Goal: Task Accomplishment & Management: Complete application form

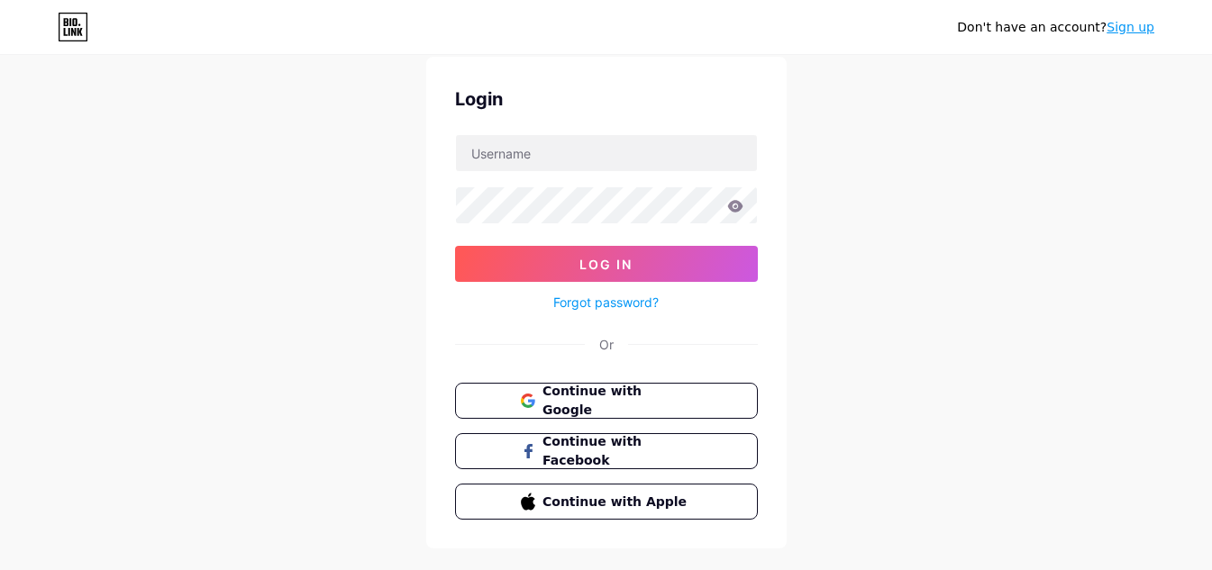
scroll to position [90, 0]
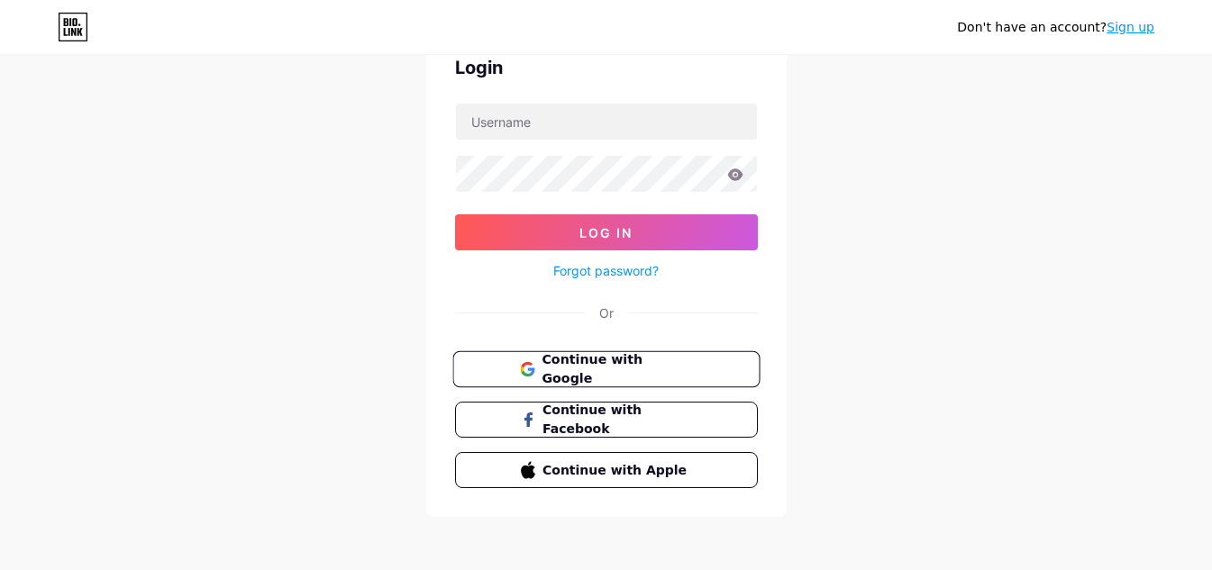
click at [579, 358] on button "Continue with Google" at bounding box center [605, 369] width 307 height 37
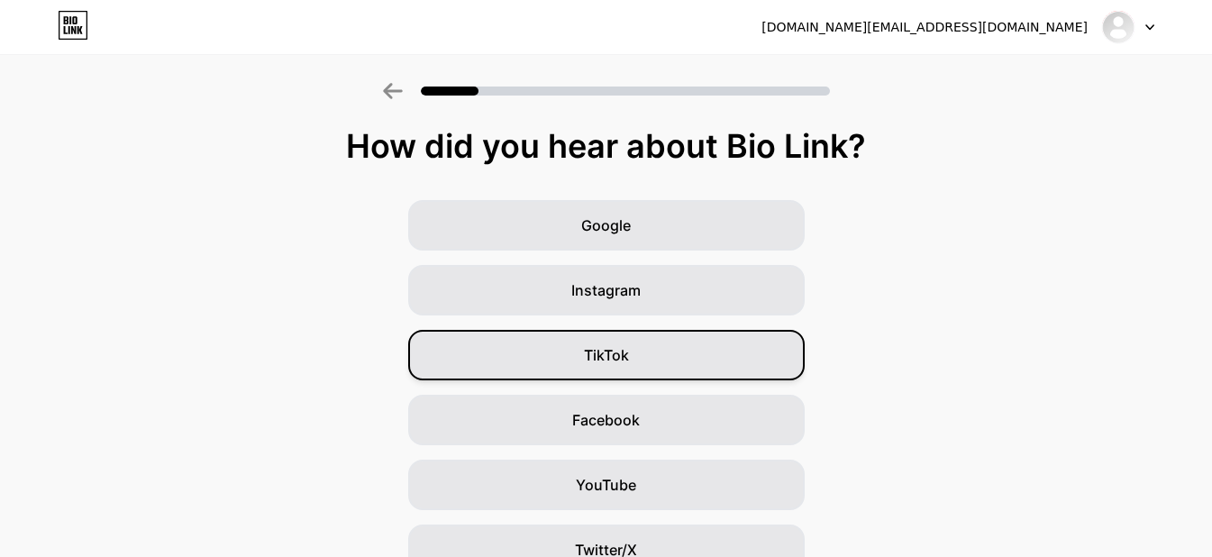
click at [602, 361] on span "TikTok" at bounding box center [606, 355] width 45 height 22
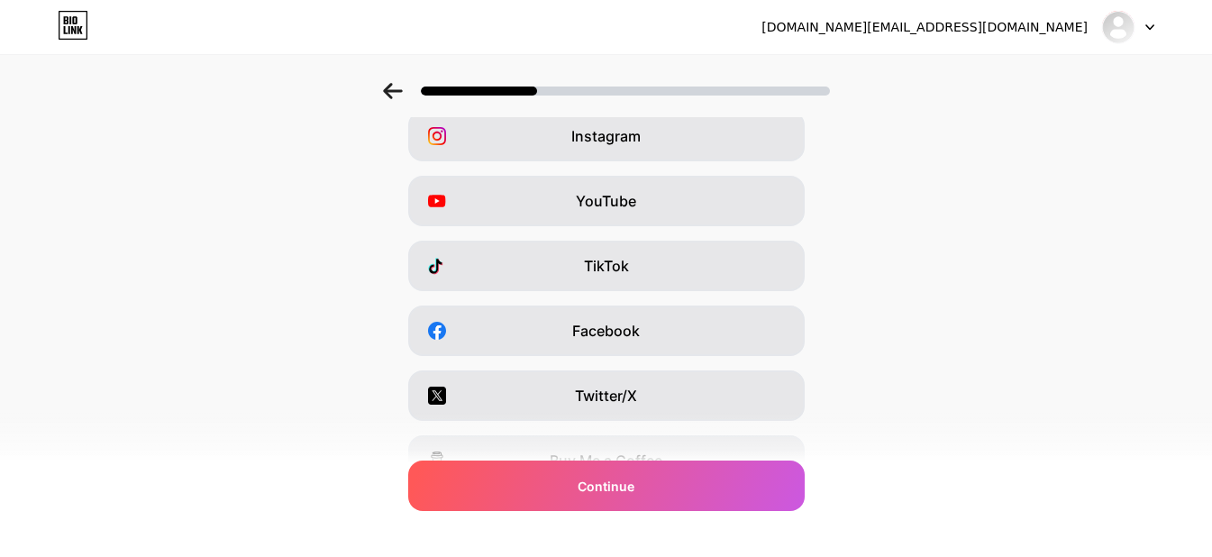
scroll to position [90, 0]
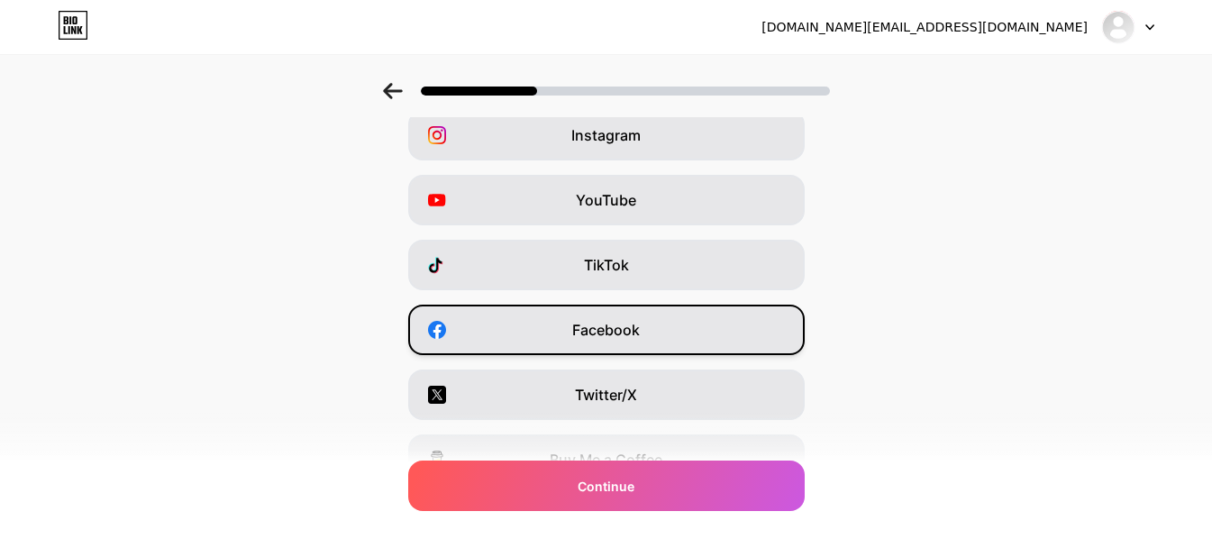
click at [599, 326] on span "Facebook" at bounding box center [606, 330] width 68 height 22
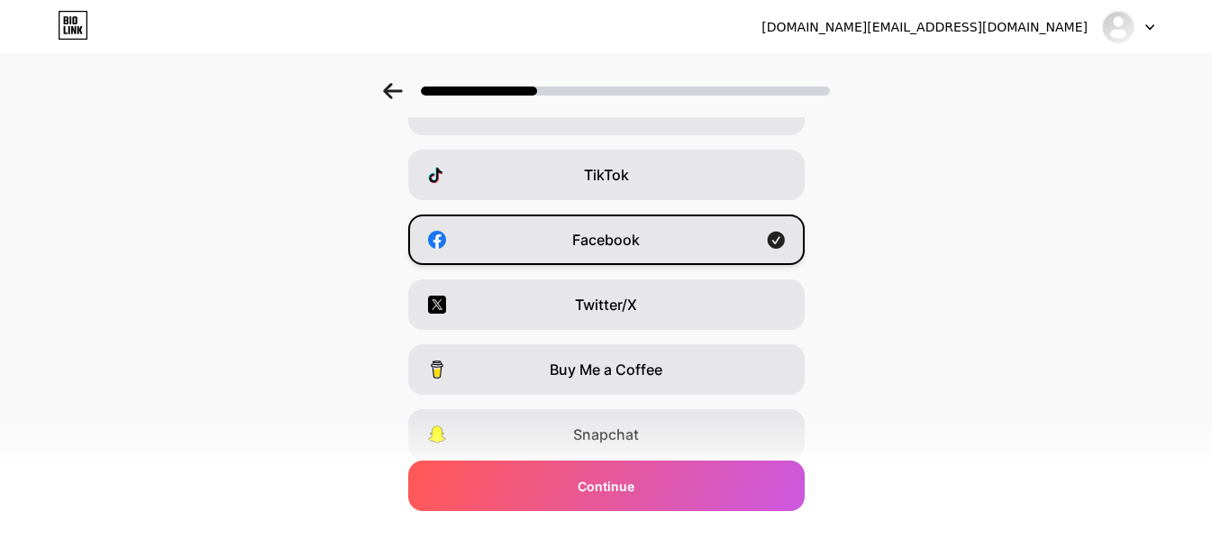
click at [784, 236] on icon at bounding box center [775, 240] width 17 height 17
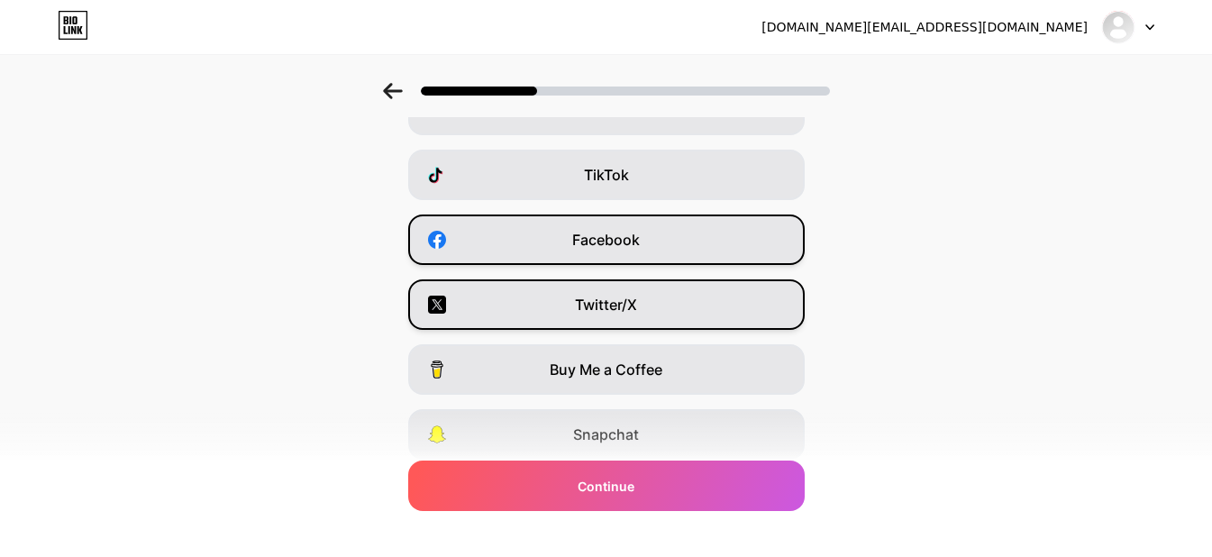
click at [609, 304] on span "Twitter/X" at bounding box center [606, 305] width 62 height 22
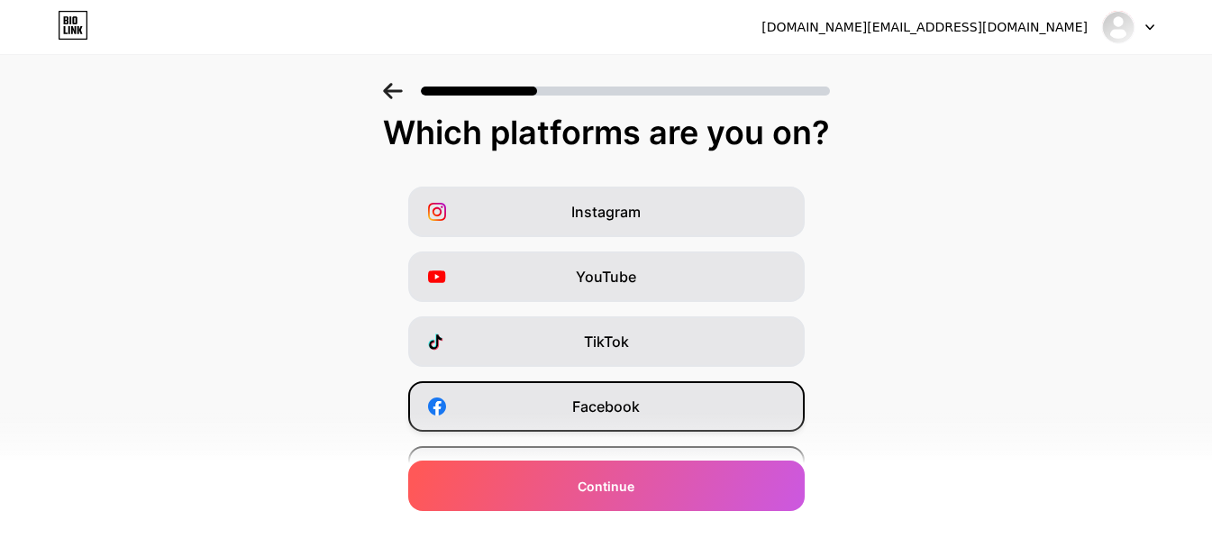
scroll to position [0, 0]
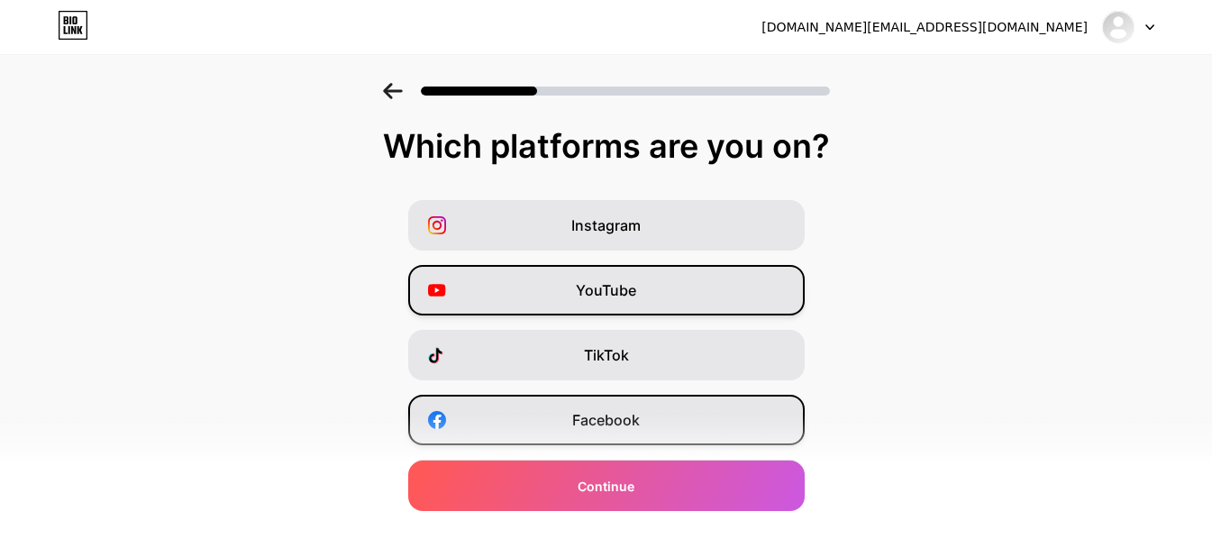
click at [621, 277] on div "YouTube" at bounding box center [606, 290] width 396 height 50
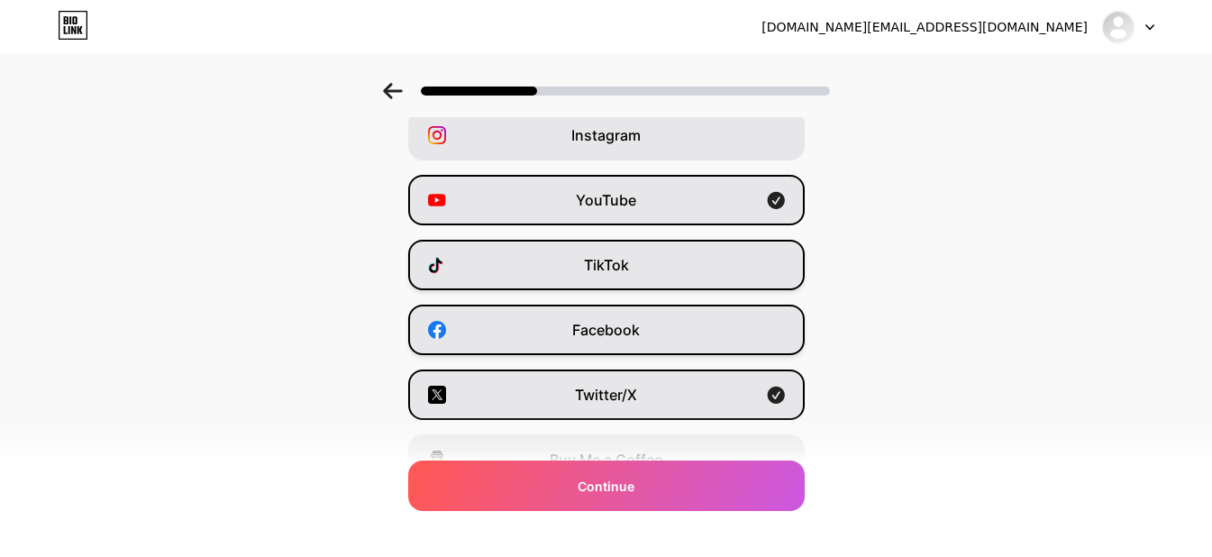
click at [603, 265] on span "TikTok" at bounding box center [606, 265] width 45 height 22
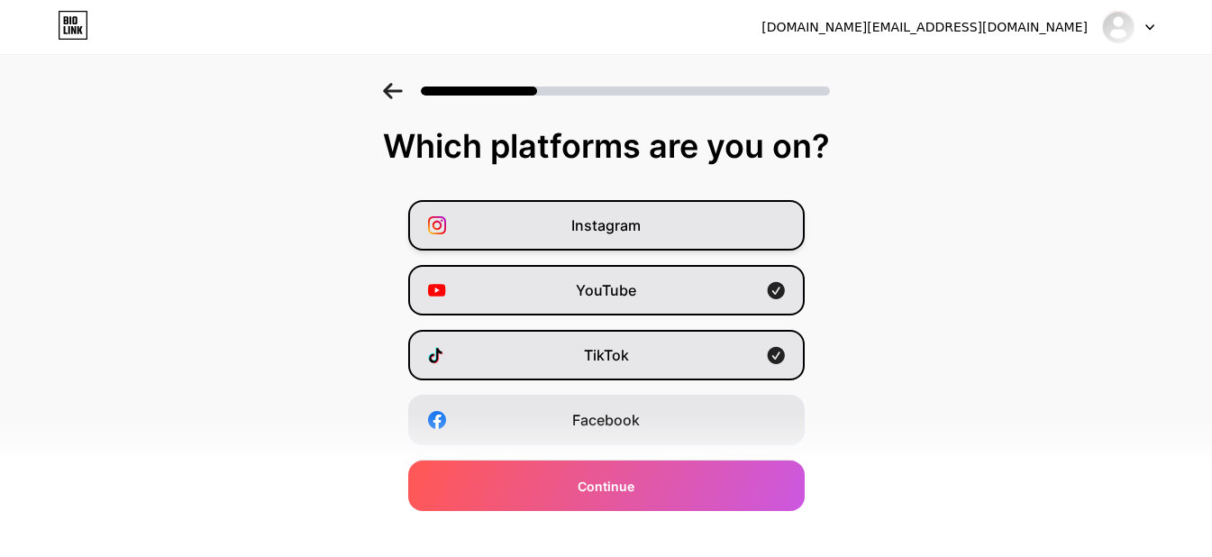
click at [638, 238] on div "Instagram" at bounding box center [606, 225] width 396 height 50
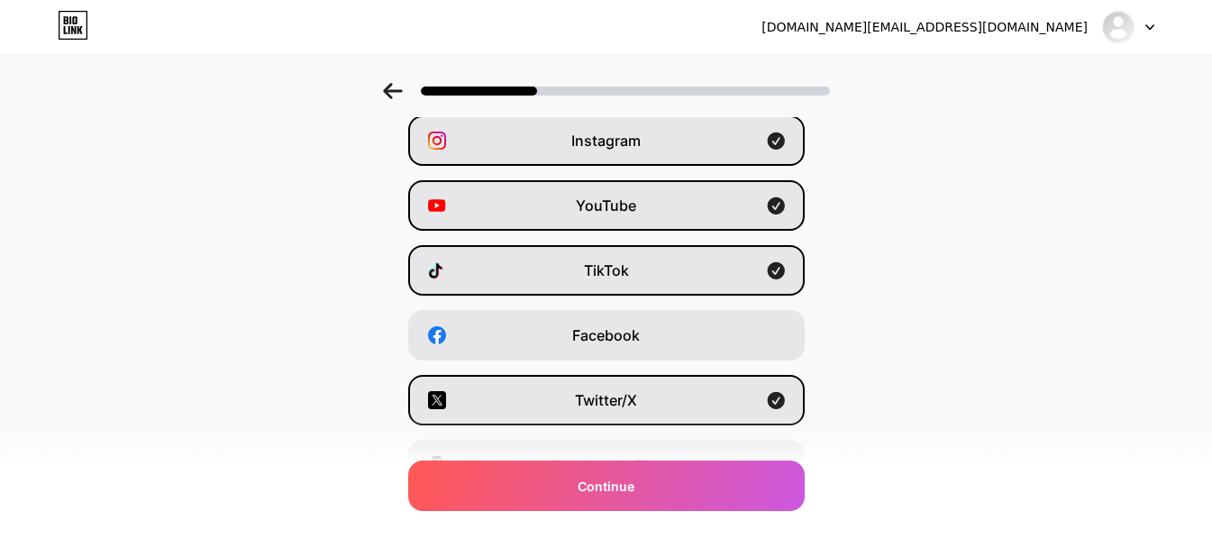
scroll to position [40, 0]
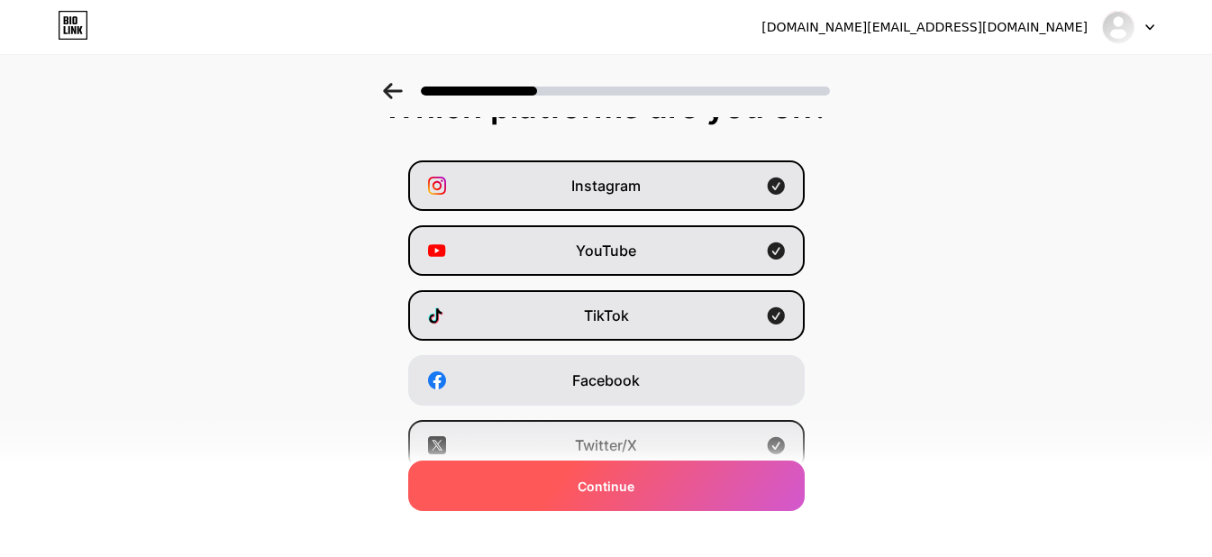
click at [598, 491] on span "Continue" at bounding box center [605, 486] width 57 height 19
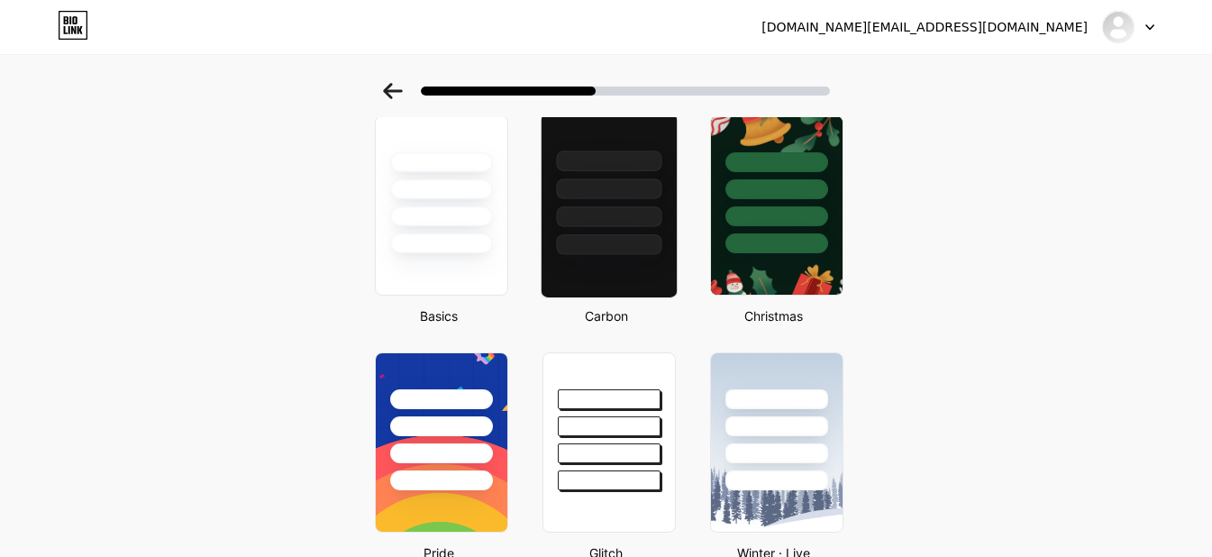
scroll to position [0, 0]
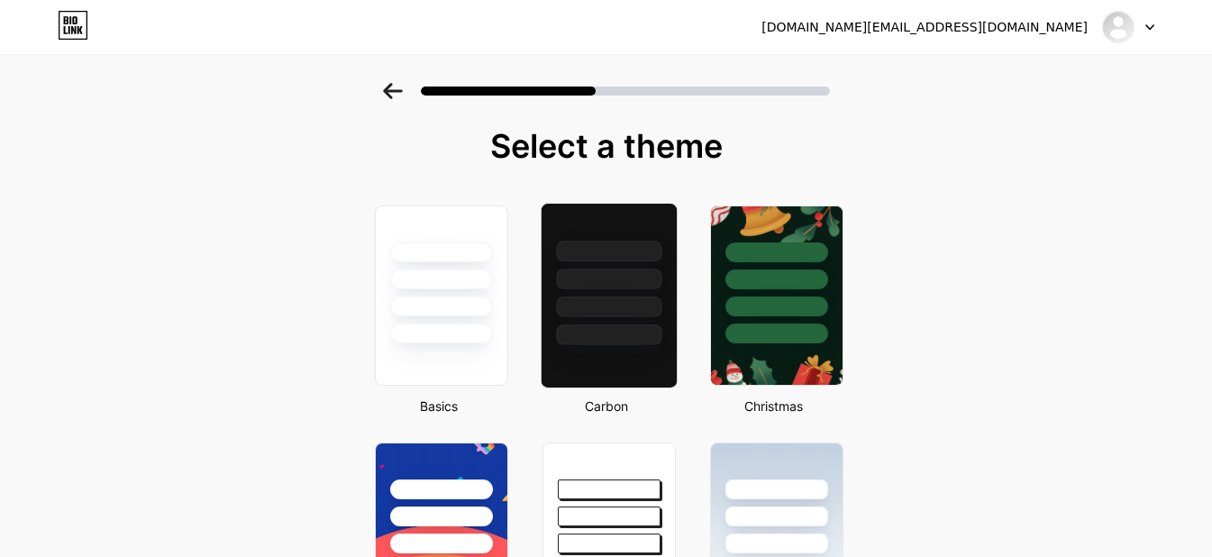
click at [607, 314] on div at bounding box center [608, 306] width 105 height 21
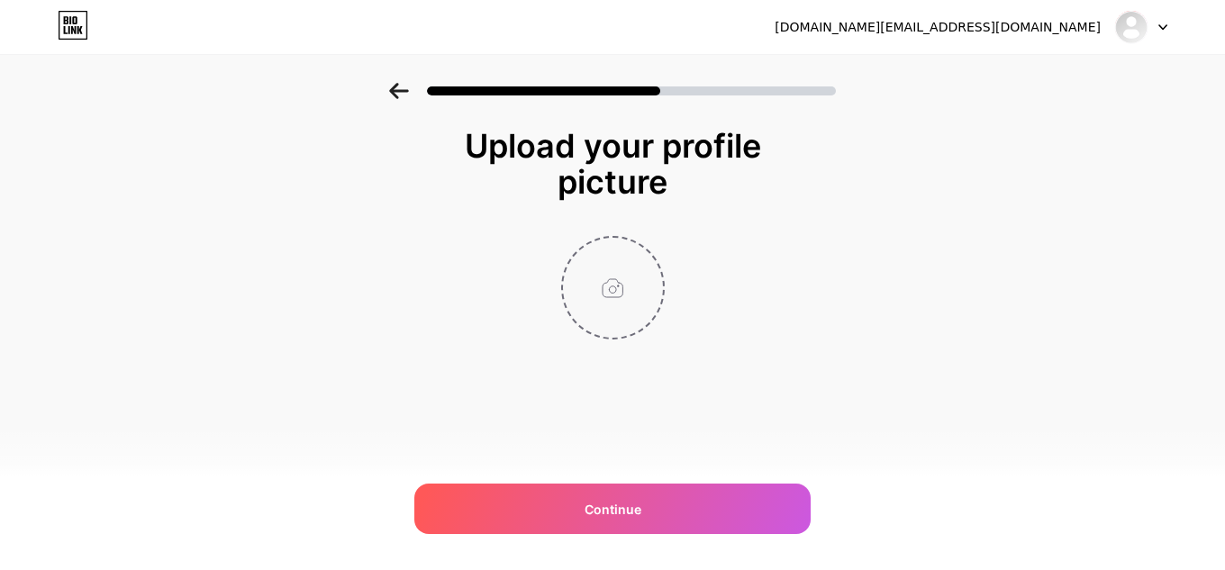
click at [623, 298] on input "file" at bounding box center [613, 288] width 100 height 100
click at [612, 250] on input "file" at bounding box center [613, 288] width 100 height 100
type input "C:\fakepath\channels4_profile-removebg-preview.png"
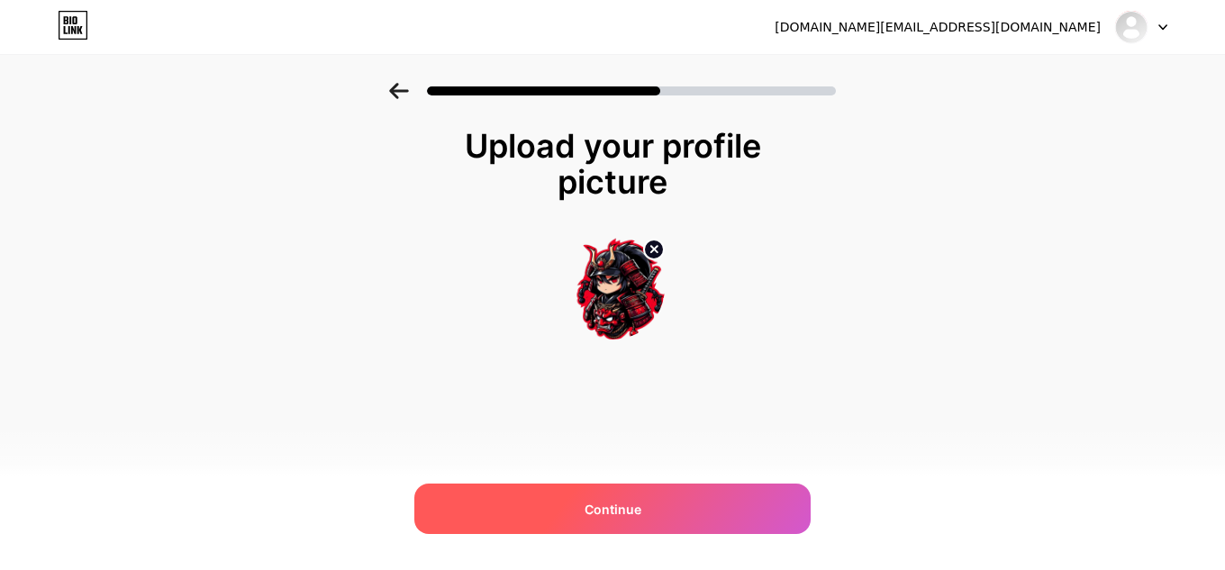
click at [621, 502] on span "Continue" at bounding box center [613, 509] width 57 height 19
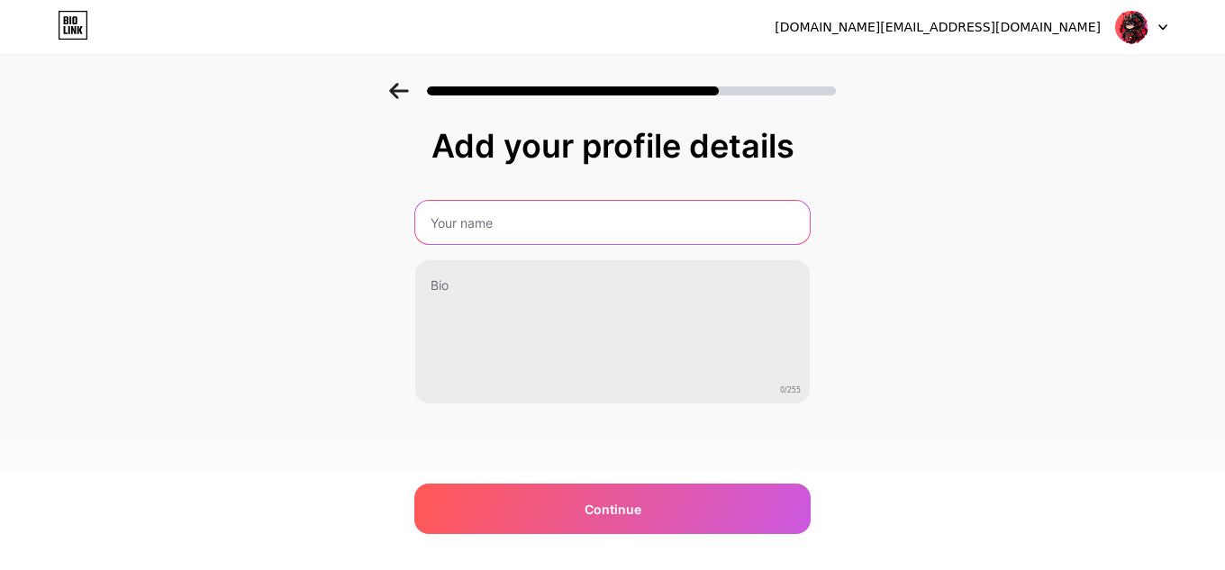
click at [485, 229] on input "text" at bounding box center [612, 222] width 395 height 43
click at [508, 231] on input "text" at bounding box center [612, 222] width 398 height 43
type input "Bicy85"
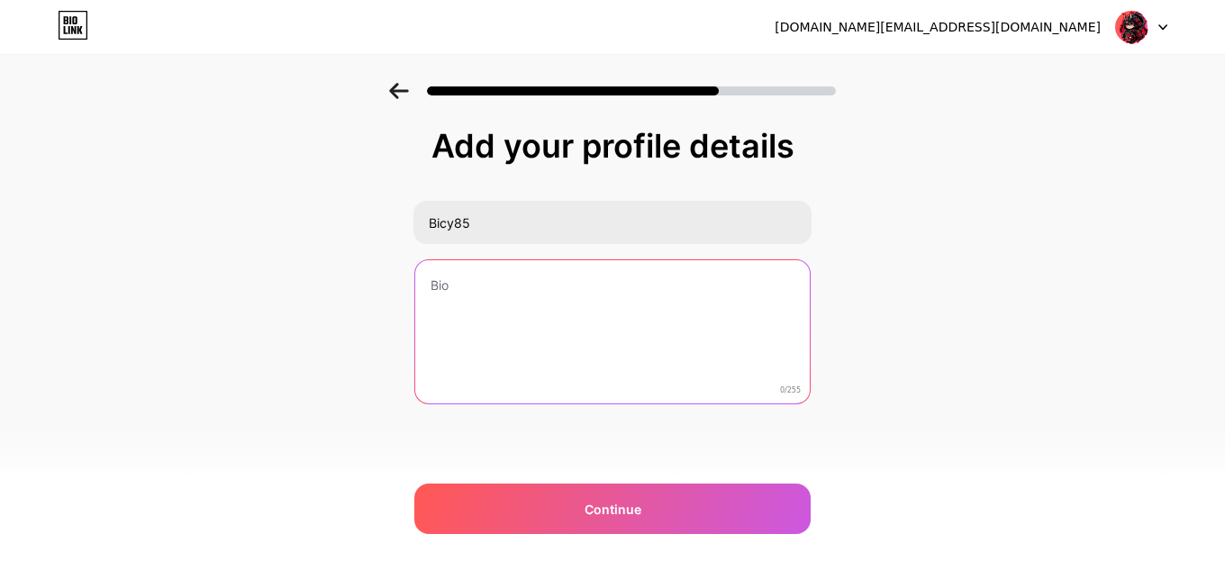
click at [447, 277] on textarea at bounding box center [612, 332] width 395 height 145
click at [512, 286] on textarea at bounding box center [612, 332] width 398 height 147
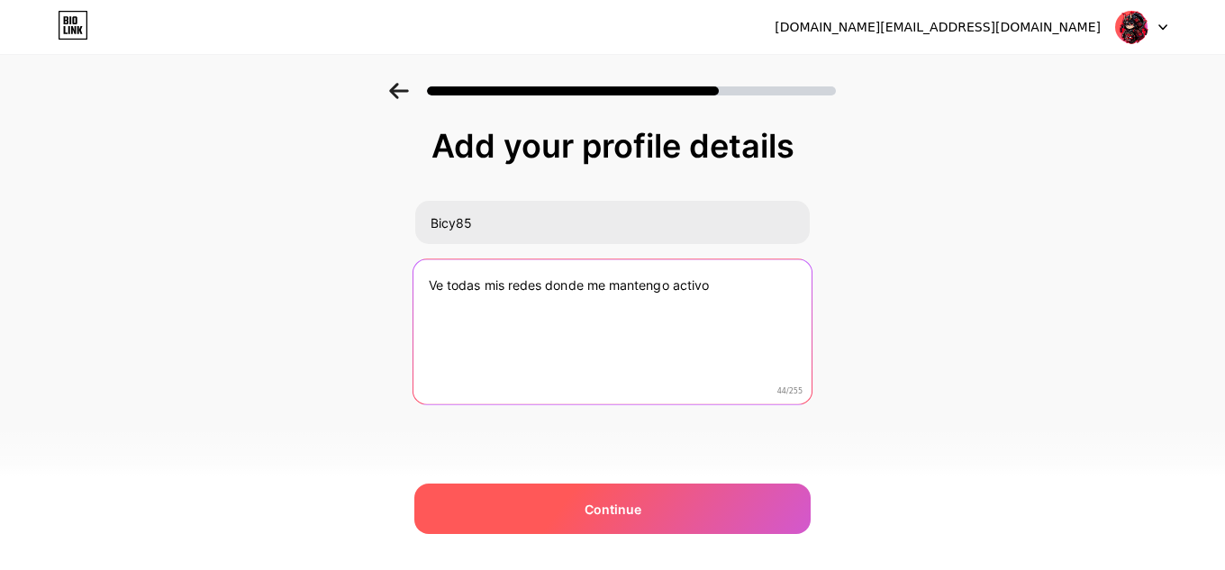
type textarea "Ve todas mis redes donde me mantengo activo"
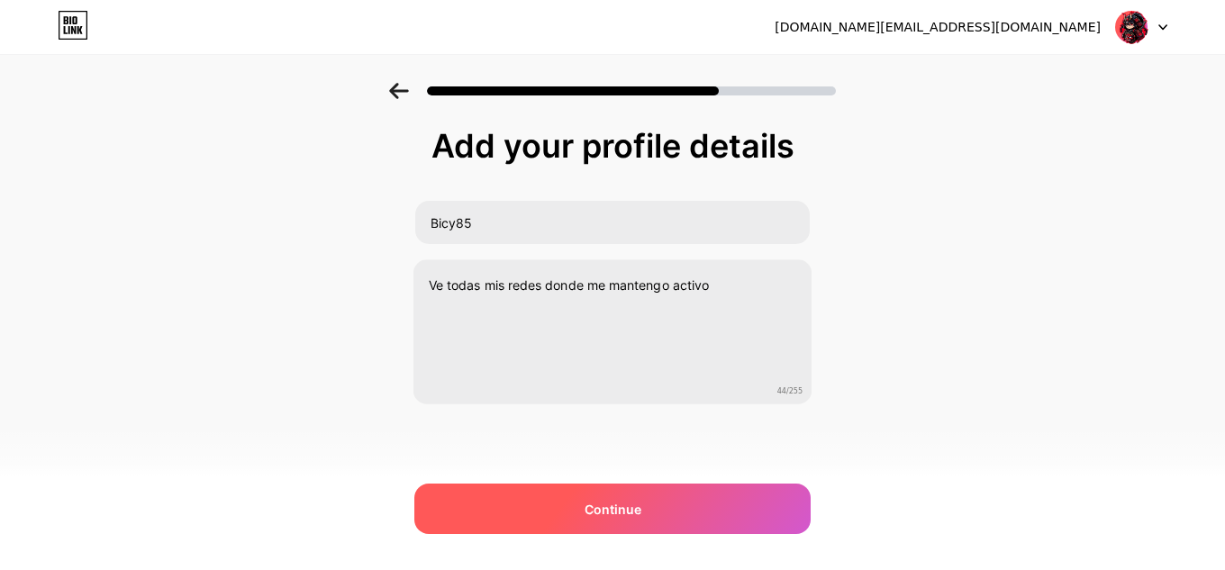
click at [685, 513] on div "Continue" at bounding box center [612, 509] width 396 height 50
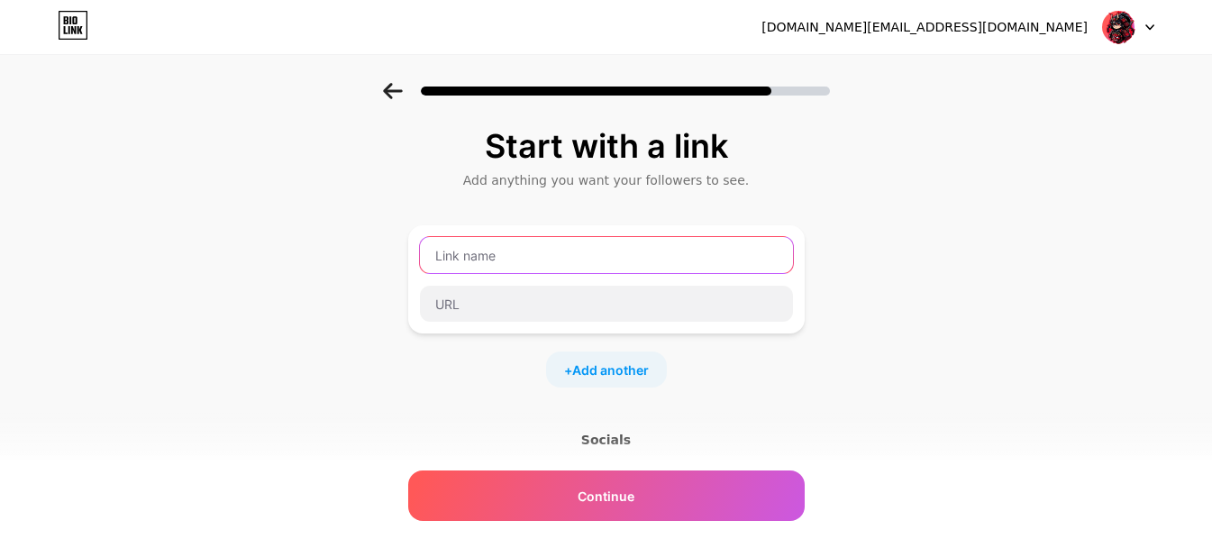
click at [498, 252] on input "text" at bounding box center [606, 255] width 373 height 36
click at [477, 250] on input "text" at bounding box center [606, 255] width 373 height 36
type input "Tiktok"
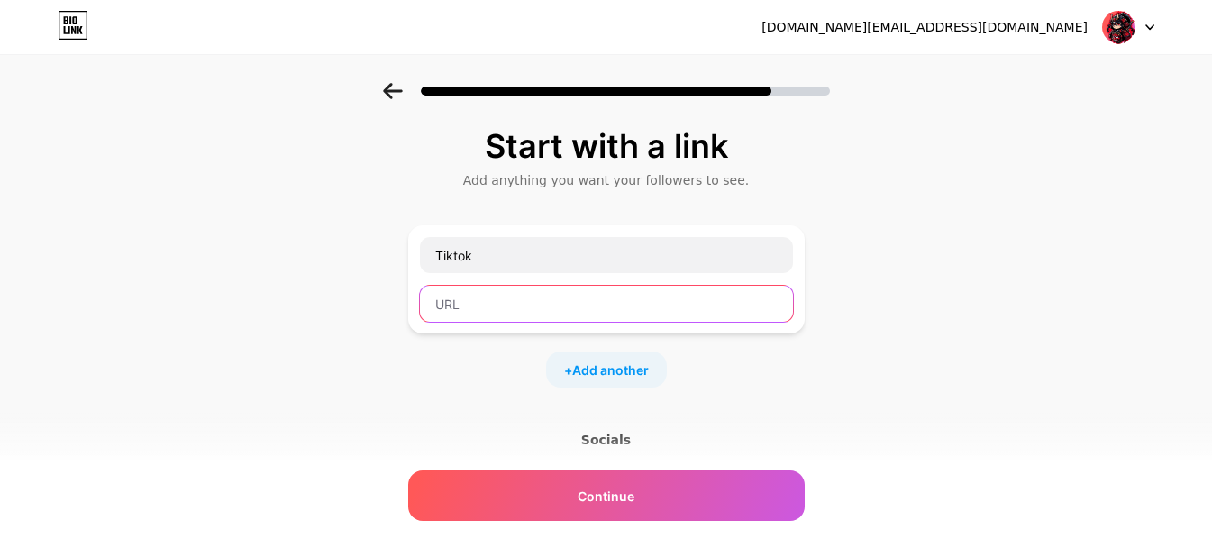
click at [482, 313] on input "text" at bounding box center [606, 304] width 373 height 36
paste input "[URL][DOMAIN_NAME]"
type input "[URL][DOMAIN_NAME]"
click at [614, 372] on span "Add another" at bounding box center [610, 369] width 77 height 19
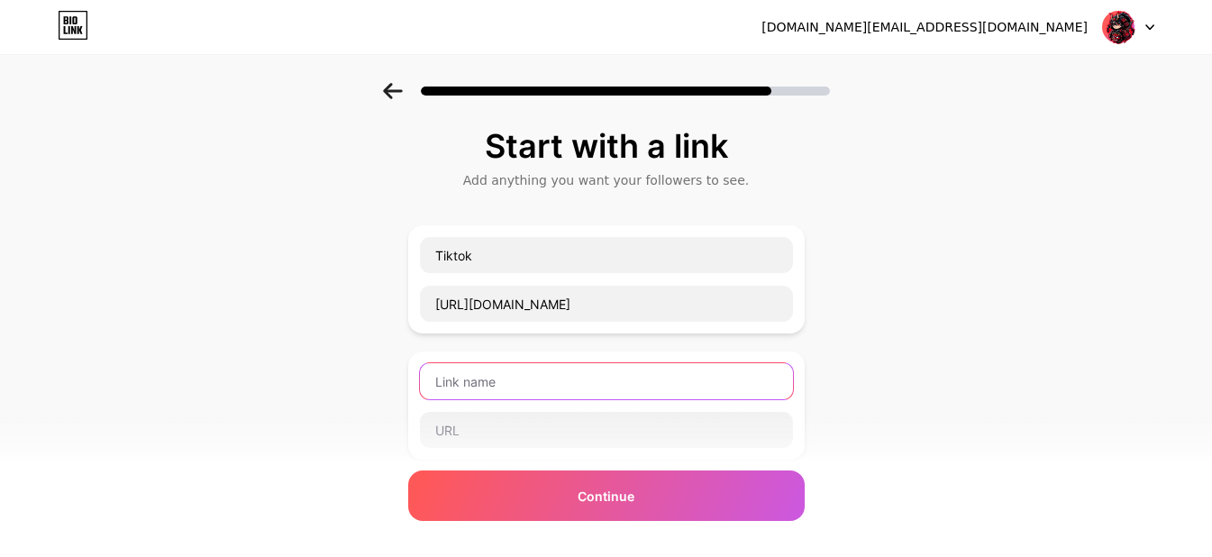
click at [488, 377] on input "text" at bounding box center [606, 381] width 373 height 36
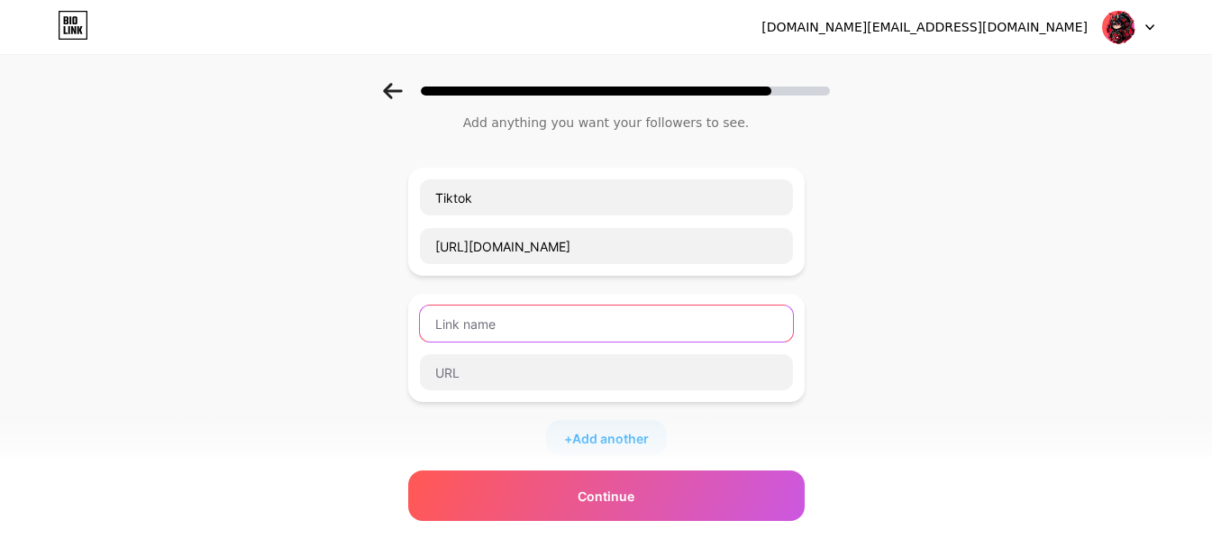
scroll to position [90, 0]
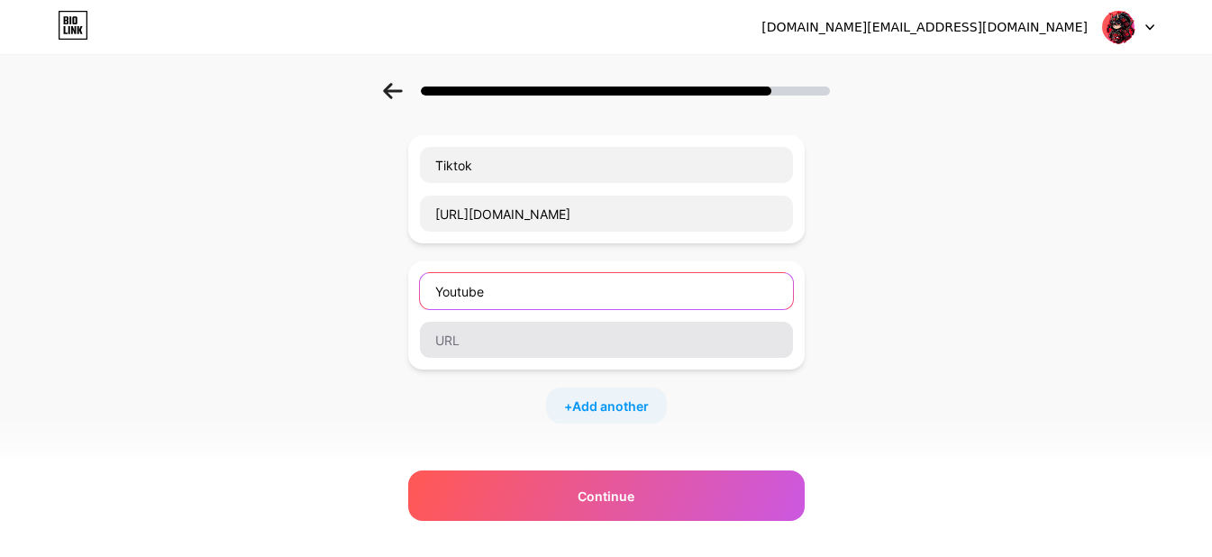
type input "Youtube"
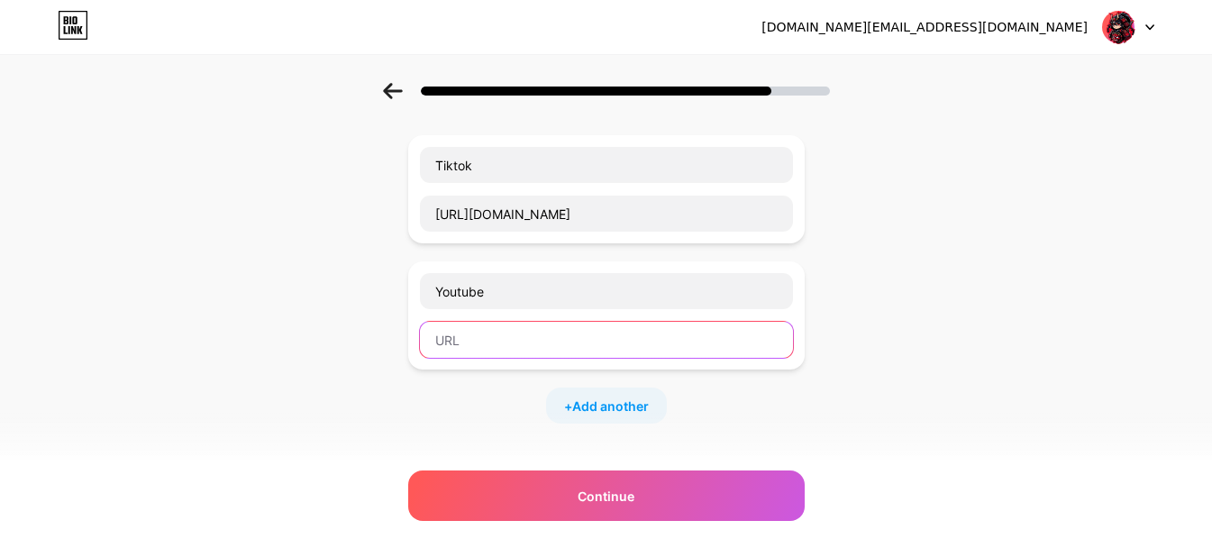
click at [488, 333] on input "text" at bounding box center [606, 340] width 373 height 36
click at [462, 341] on input "text" at bounding box center [606, 340] width 373 height 36
paste input "[URL][DOMAIN_NAME]"
type input "[URL][DOMAIN_NAME]"
click at [626, 400] on span "Add another" at bounding box center [610, 405] width 77 height 19
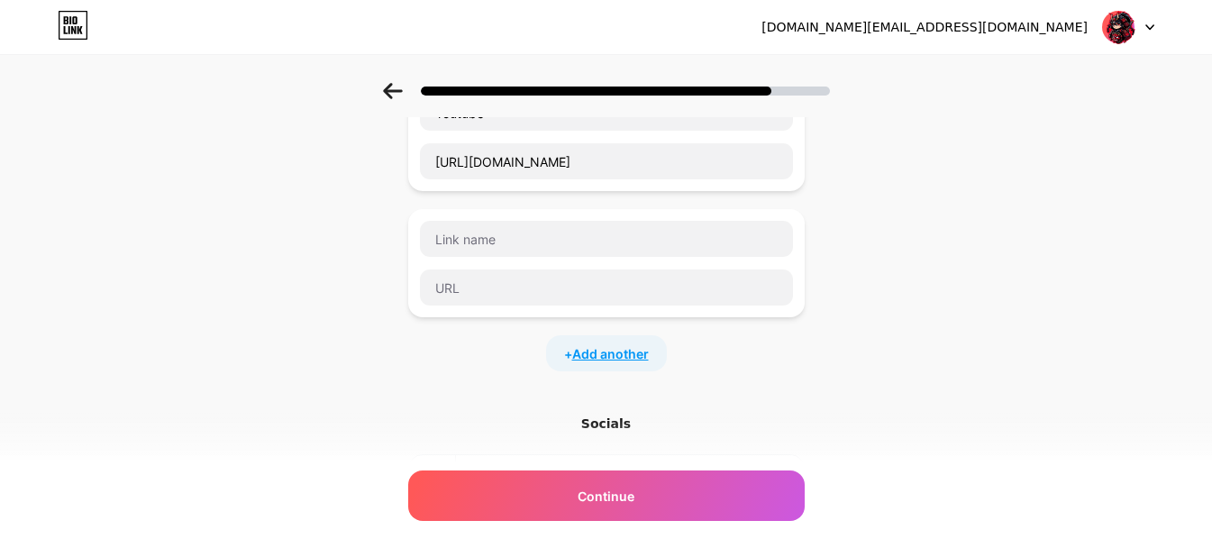
scroll to position [270, 0]
click at [611, 350] on span "Add another" at bounding box center [610, 351] width 77 height 19
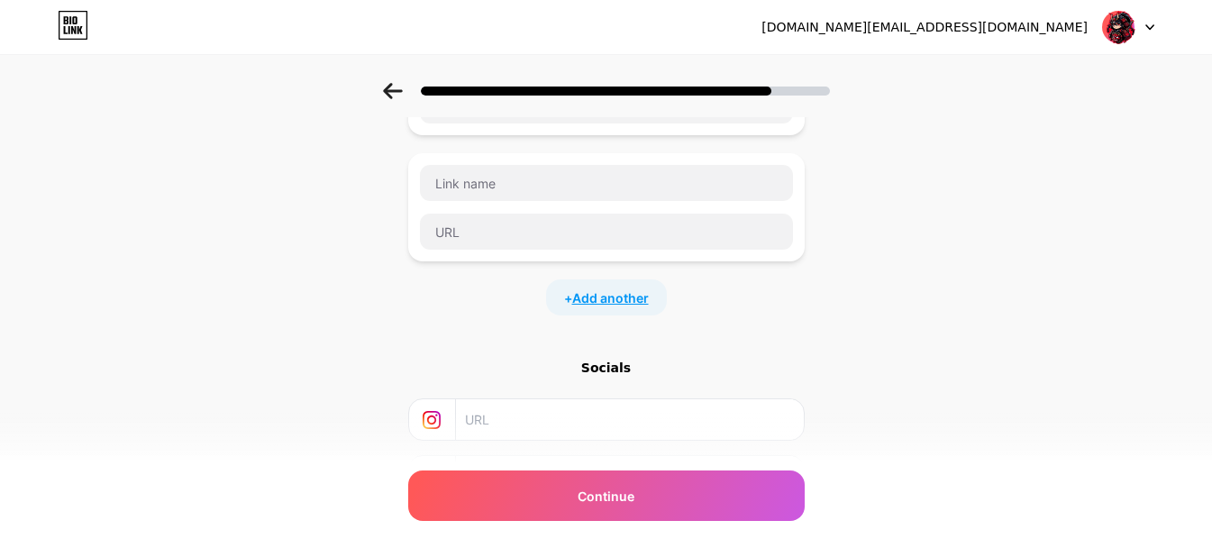
click at [601, 295] on span "Add another" at bounding box center [610, 297] width 77 height 19
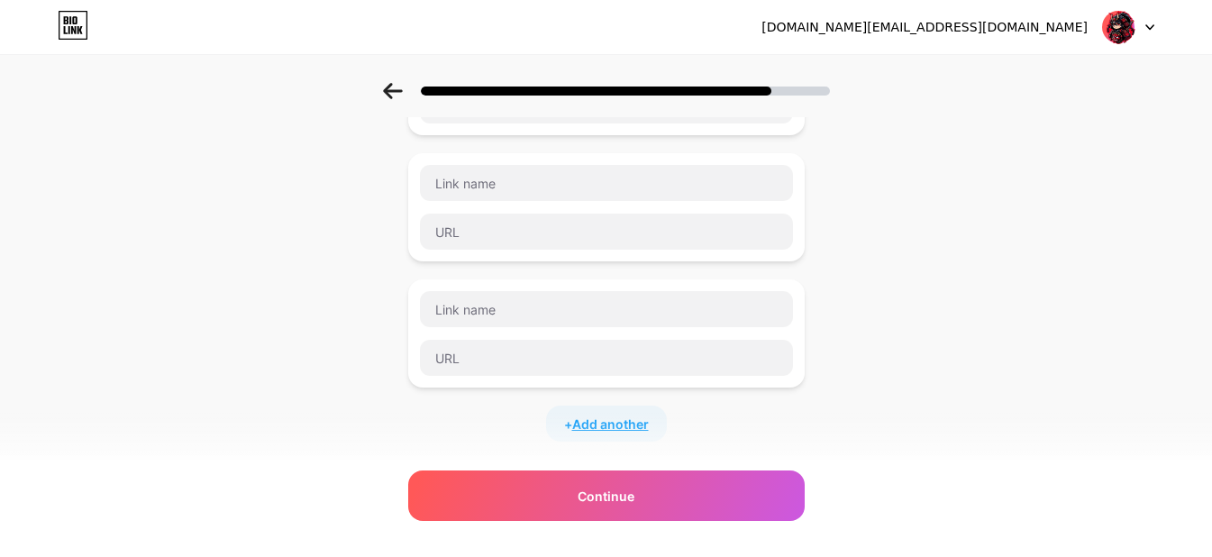
scroll to position [180, 0]
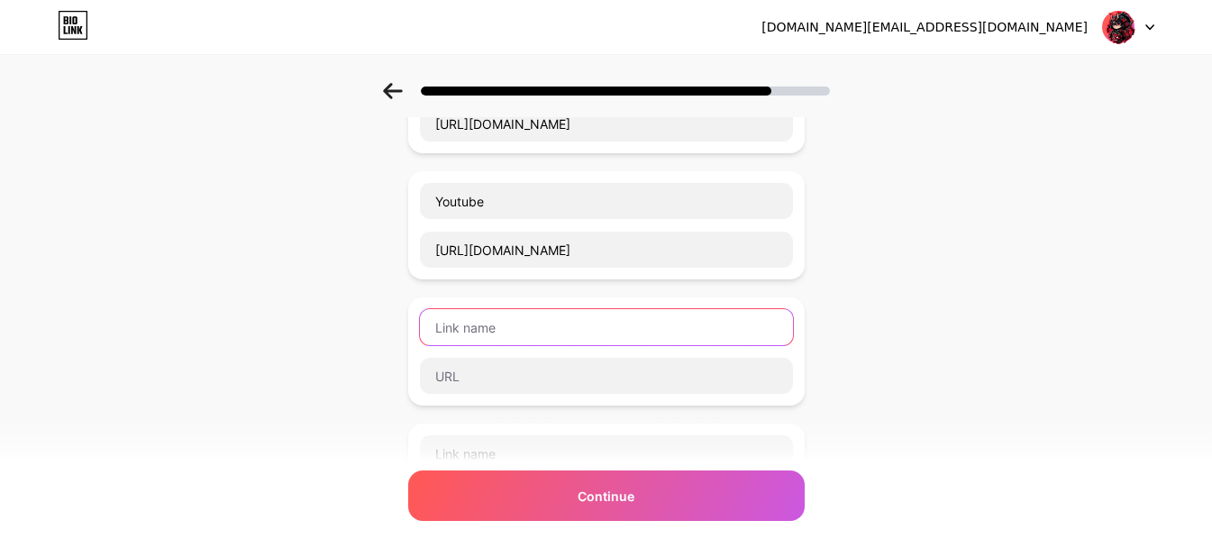
click at [500, 327] on input "text" at bounding box center [606, 327] width 373 height 36
type input "Instagram"
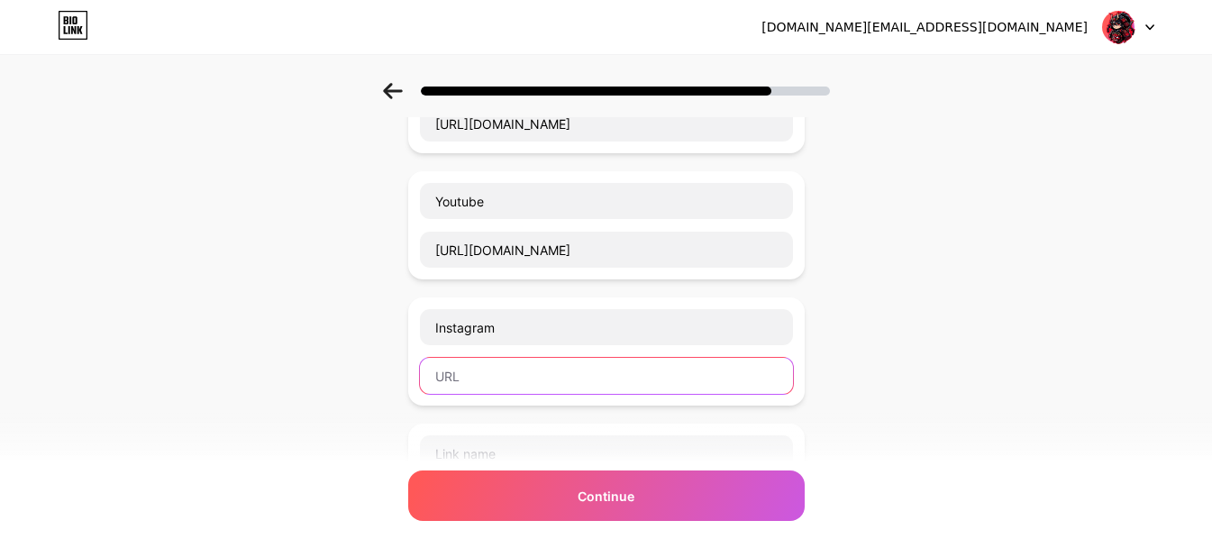
click at [486, 376] on input "text" at bounding box center [606, 376] width 373 height 36
paste input "[URL][DOMAIN_NAME]"
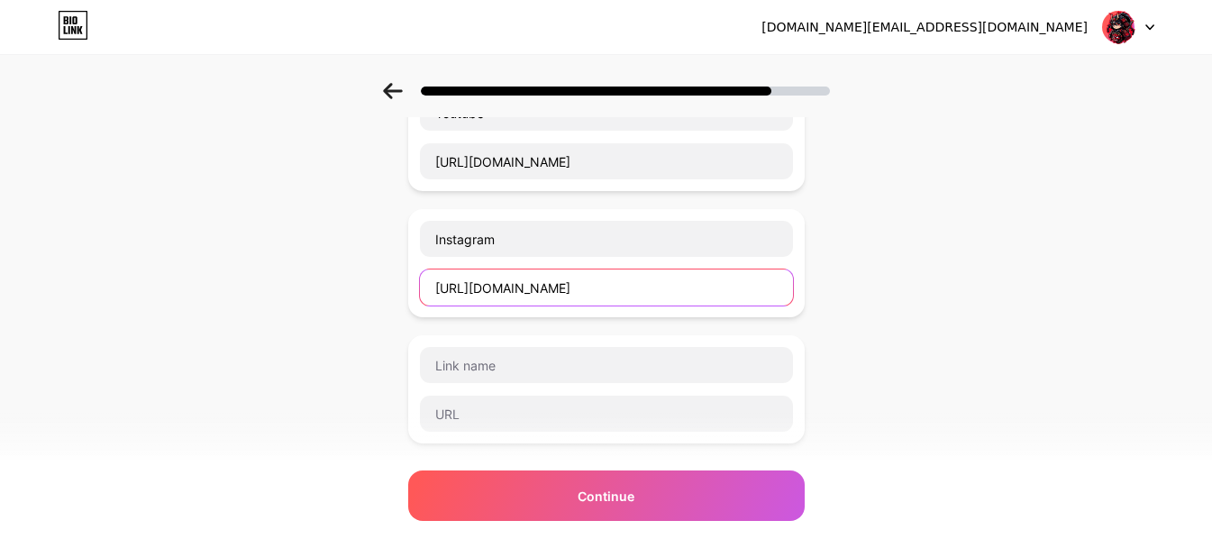
scroll to position [270, 0]
type input "[URL][DOMAIN_NAME]"
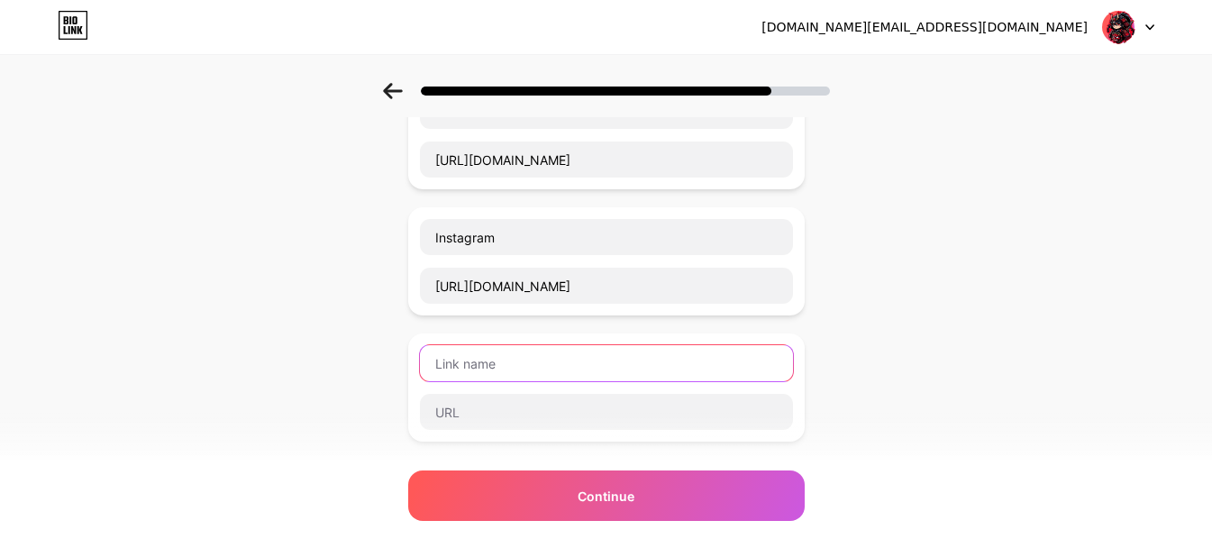
click at [486, 350] on input "text" at bounding box center [606, 363] width 373 height 36
click at [478, 369] on input "Twitter/X" at bounding box center [606, 363] width 373 height 36
click at [480, 367] on input "Twitter/X" at bounding box center [606, 363] width 373 height 36
type input "Twitter / X"
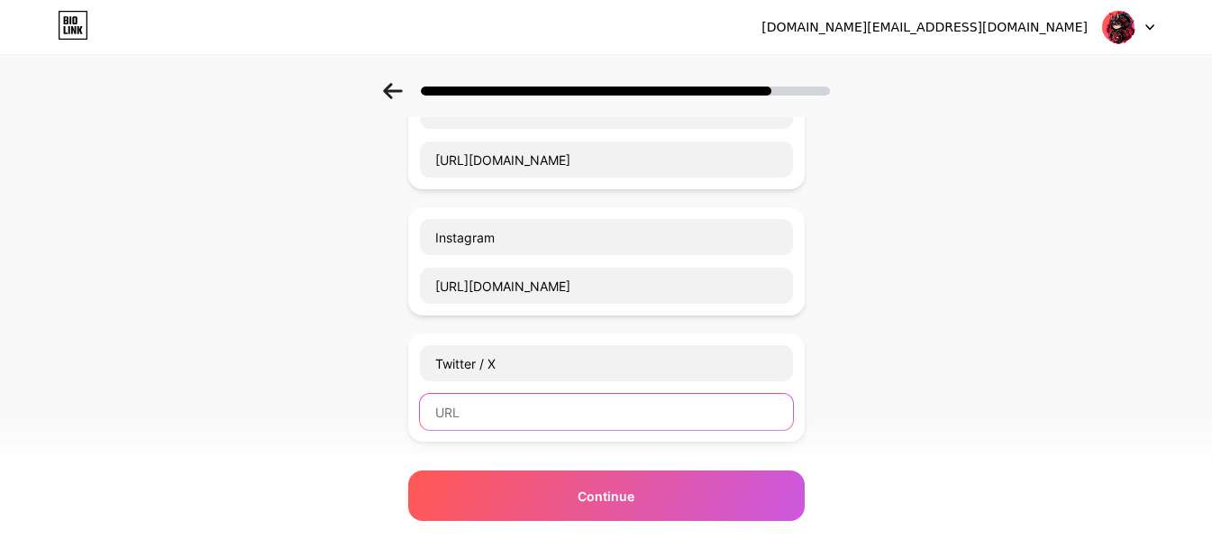
click at [466, 421] on input "text" at bounding box center [606, 412] width 373 height 36
paste input "[URL][DOMAIN_NAME]"
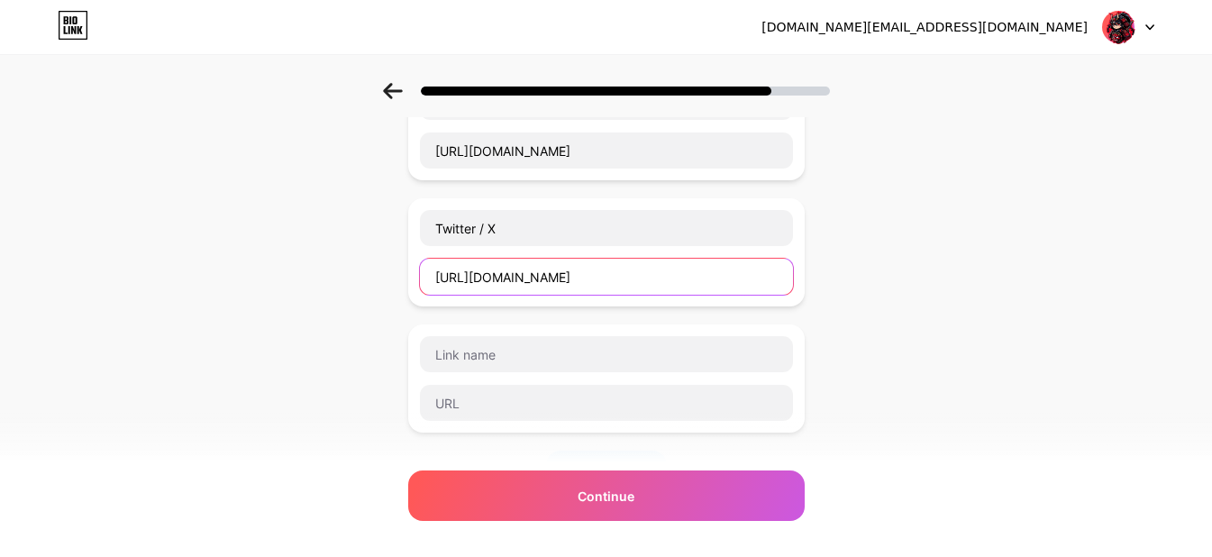
scroll to position [360, 0]
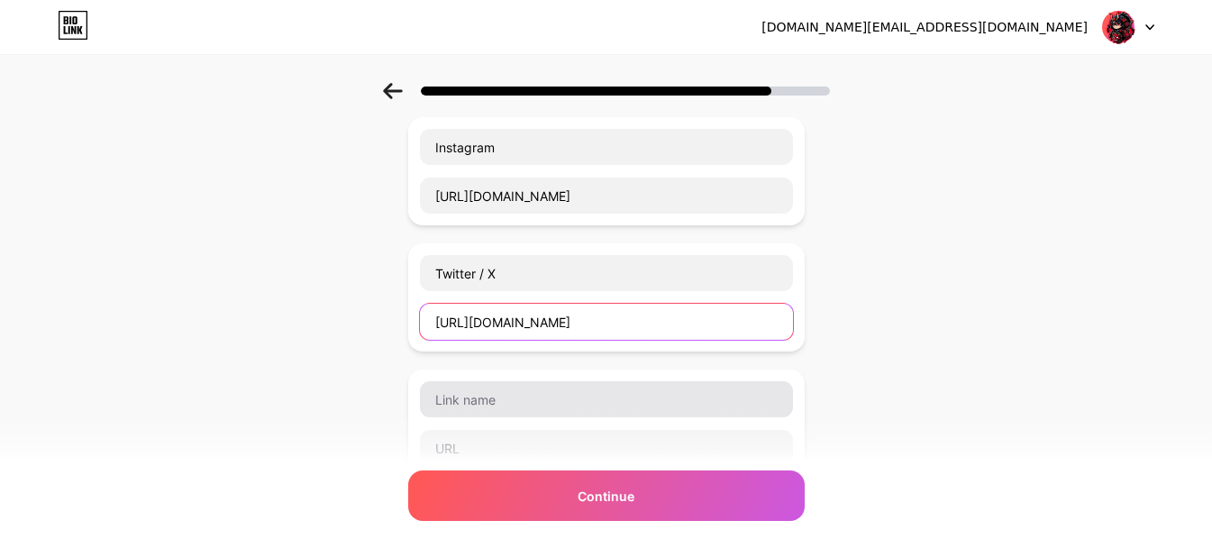
type input "[URL][DOMAIN_NAME]"
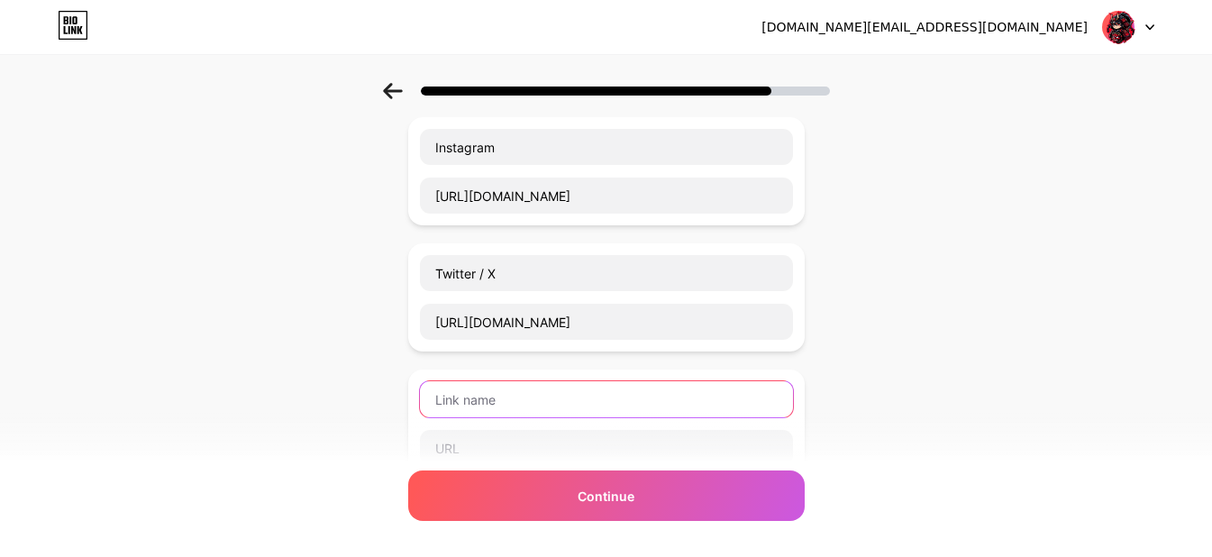
click at [484, 389] on input "text" at bounding box center [606, 399] width 373 height 36
type input "Youtube Resuvidos"
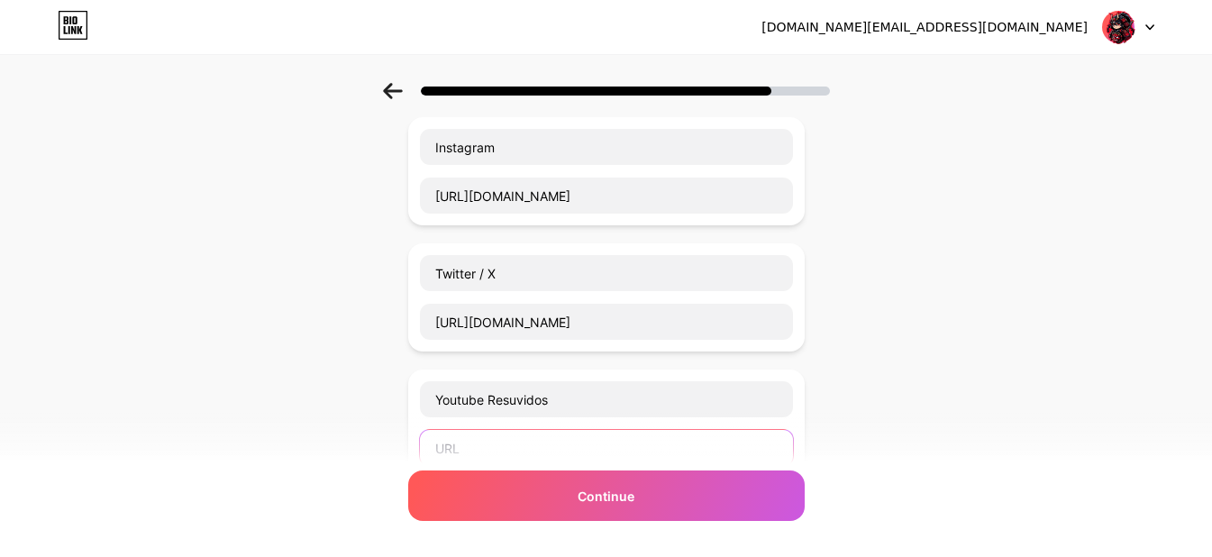
click at [504, 440] on input "text" at bounding box center [606, 448] width 373 height 36
paste input "[URL][DOMAIN_NAME]"
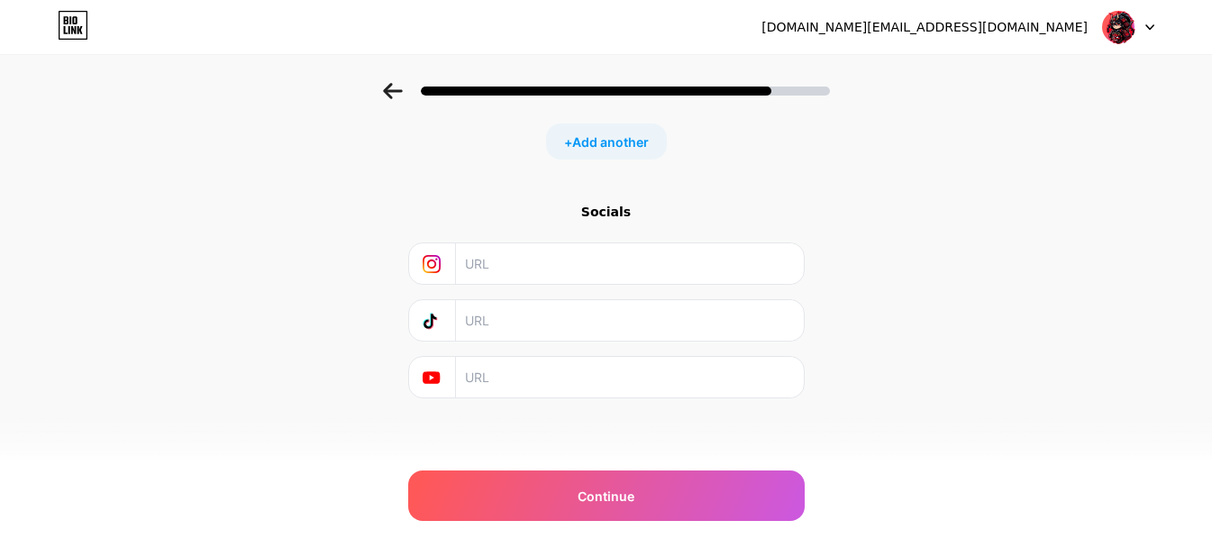
scroll to position [736, 0]
type input "[URL][DOMAIN_NAME]"
click at [510, 265] on input "text" at bounding box center [628, 260] width 327 height 41
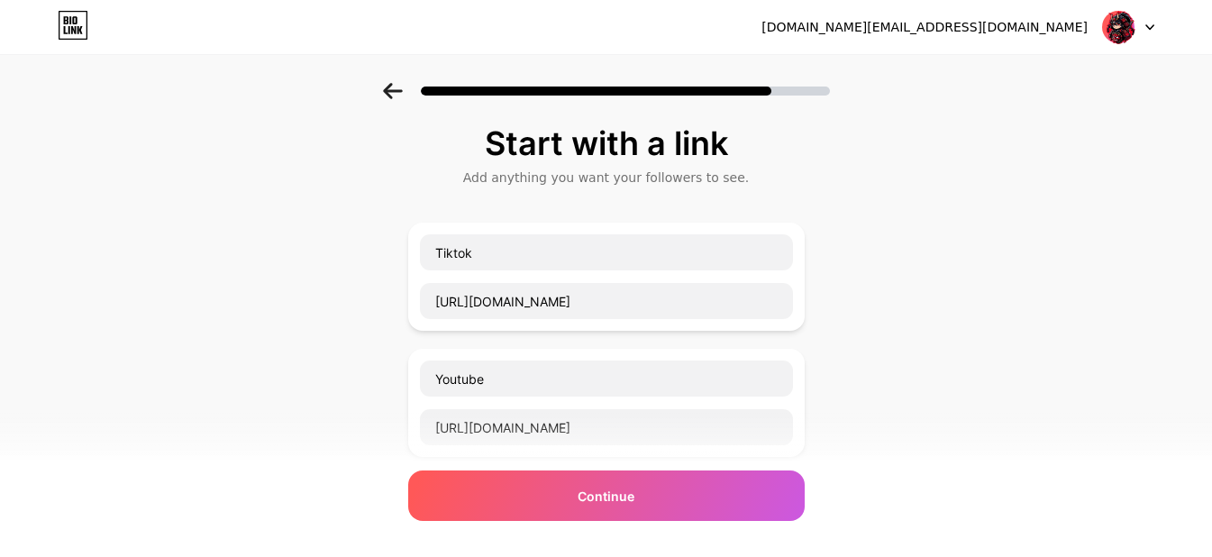
scroll to position [0, 0]
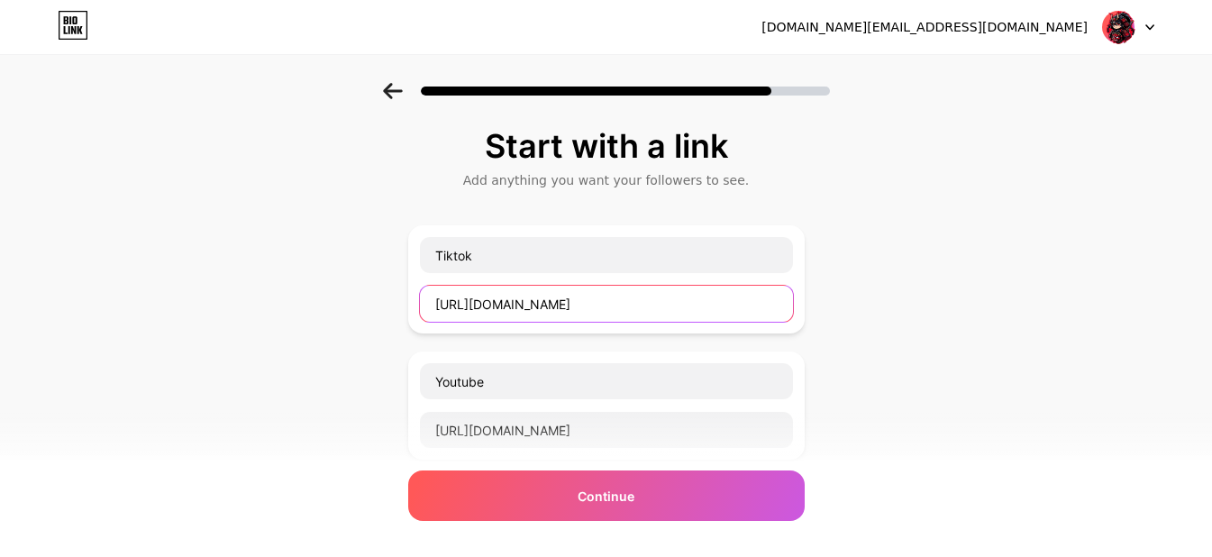
drag, startPoint x: 659, startPoint y: 304, endPoint x: 385, endPoint y: 304, distance: 273.9
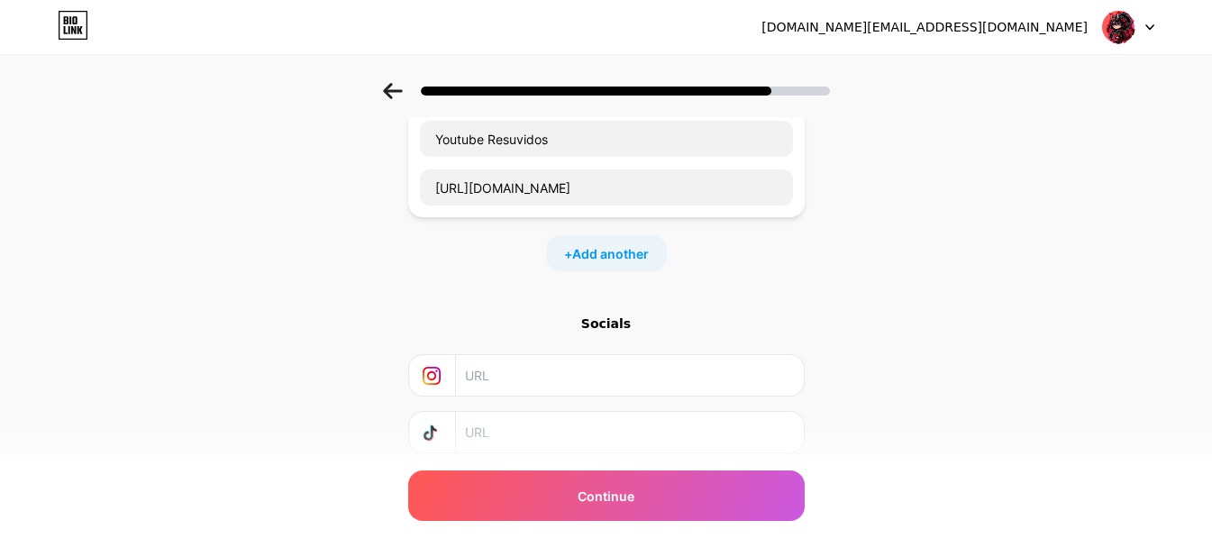
scroll to position [736, 0]
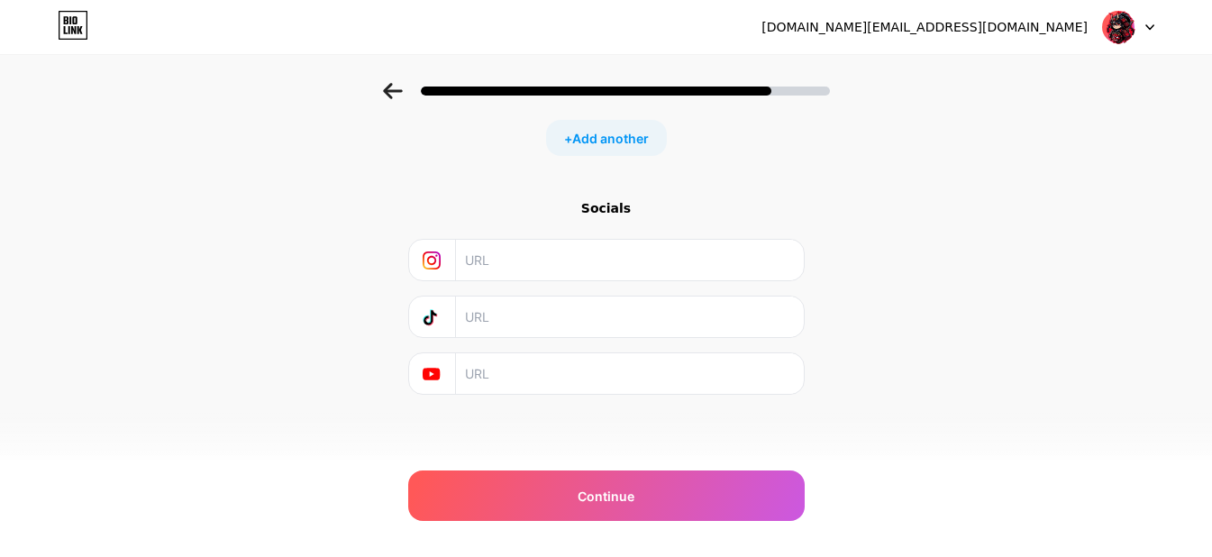
click at [520, 259] on input "text" at bounding box center [628, 260] width 327 height 41
click at [533, 332] on input "text" at bounding box center [628, 316] width 327 height 41
paste input "[URL][DOMAIN_NAME]"
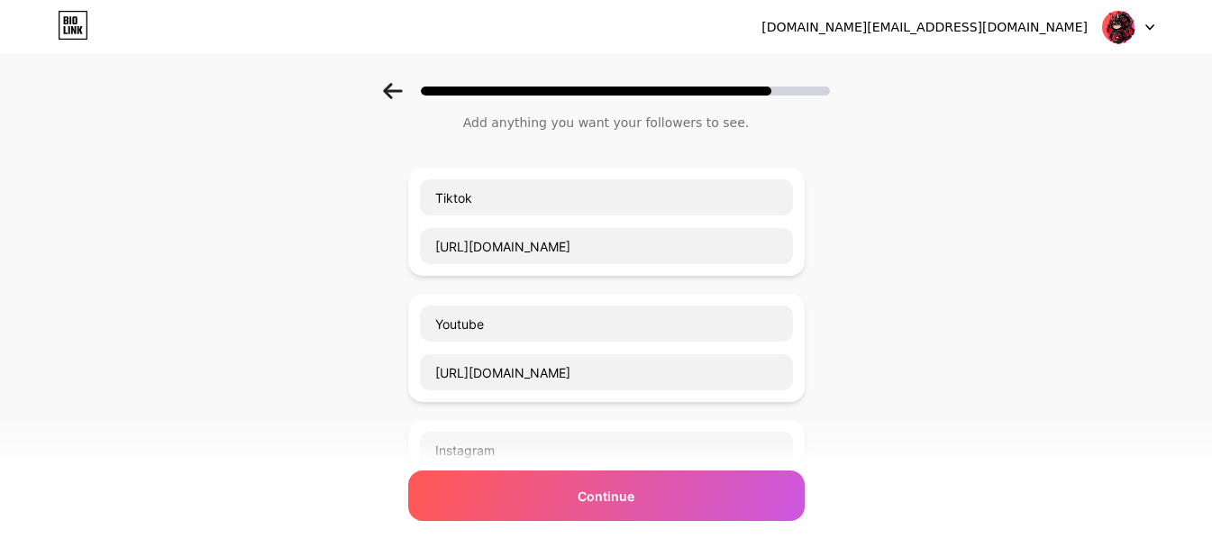
scroll to position [90, 0]
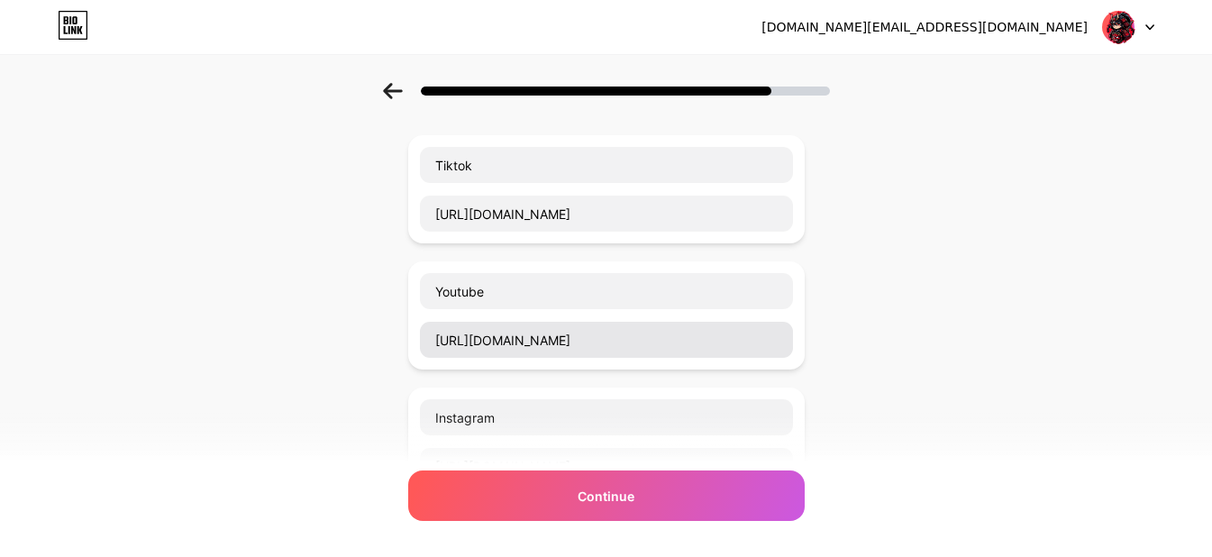
type input "[URL][DOMAIN_NAME]"
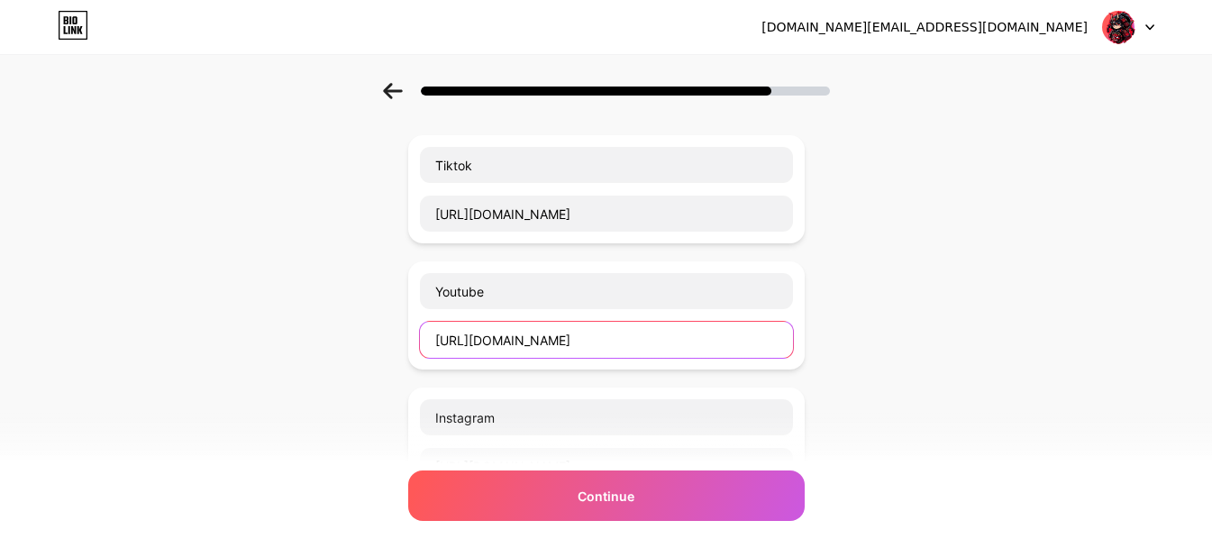
drag, startPoint x: 685, startPoint y: 328, endPoint x: 423, endPoint y: 338, distance: 261.4
click at [423, 338] on div "Youtube [URL][DOMAIN_NAME]" at bounding box center [606, 315] width 396 height 108
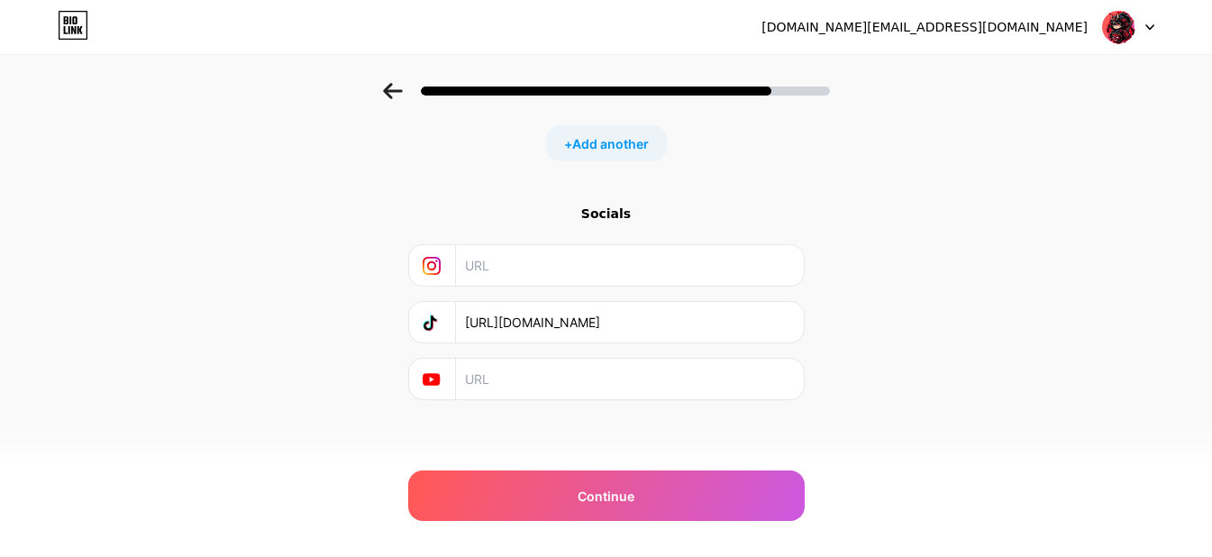
scroll to position [736, 0]
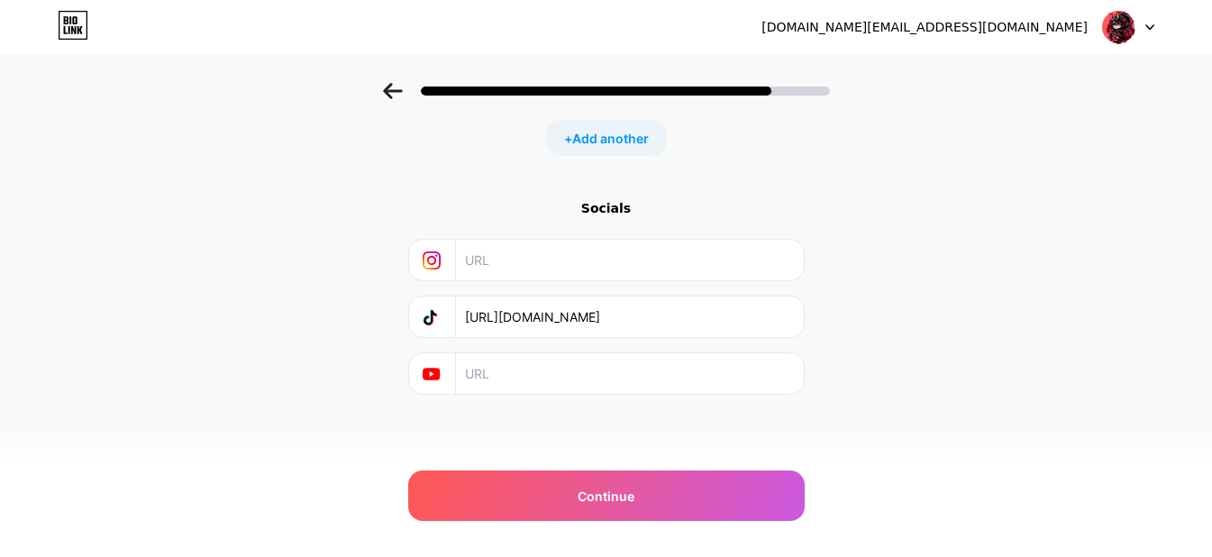
click at [503, 363] on input "text" at bounding box center [628, 373] width 327 height 41
paste input "[URL][DOMAIN_NAME]"
type input "[URL][DOMAIN_NAME]"
click at [515, 250] on input "text" at bounding box center [628, 260] width 327 height 41
paste input "[URL][DOMAIN_NAME]"
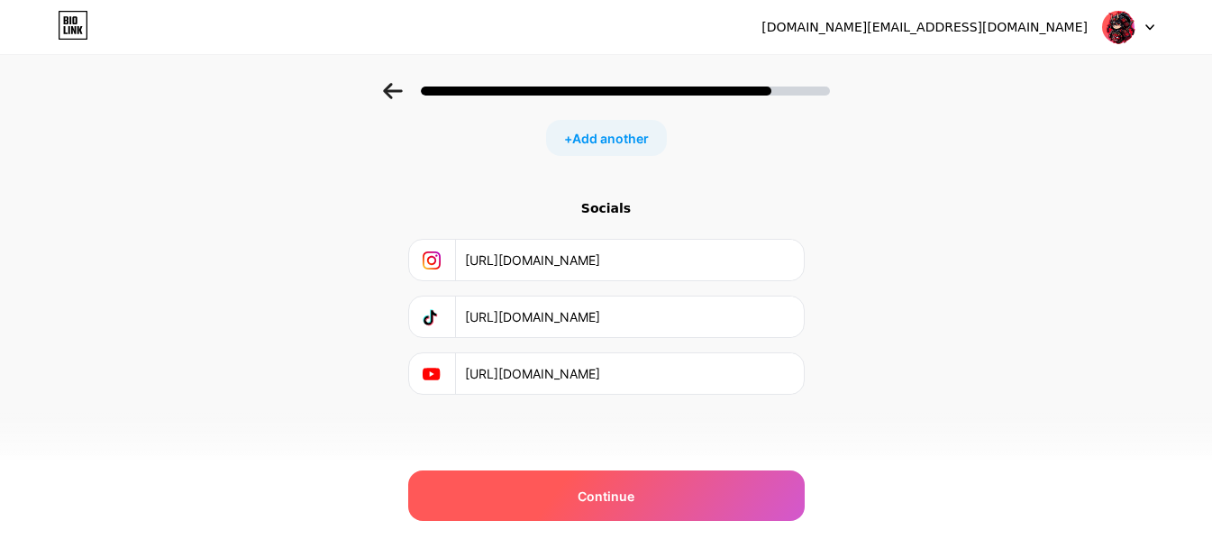
type input "[URL][DOMAIN_NAME]"
click at [622, 489] on span "Continue" at bounding box center [605, 495] width 57 height 19
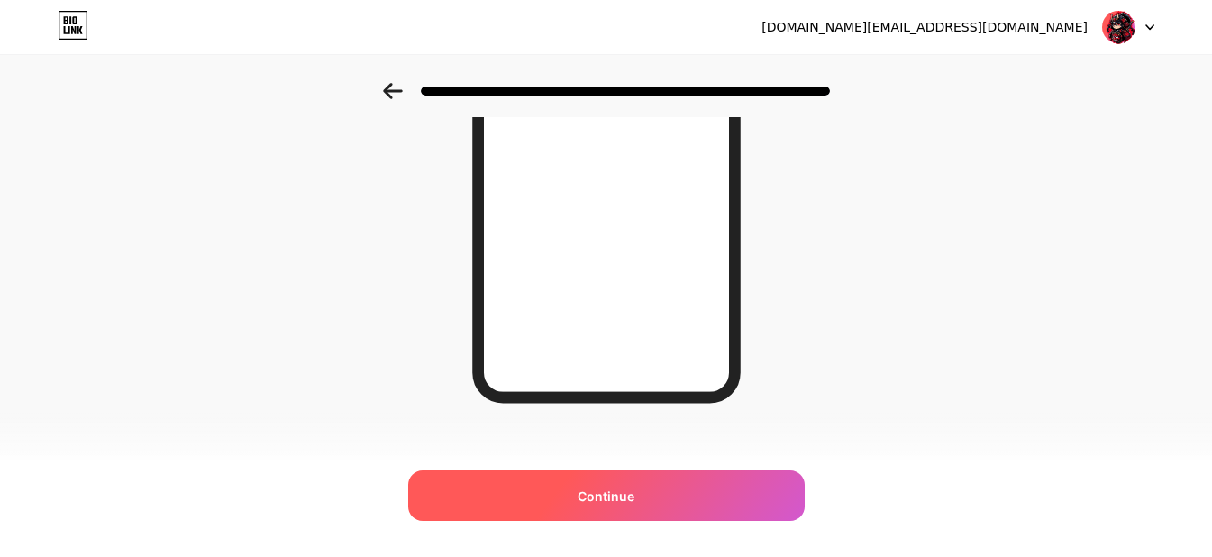
scroll to position [349, 0]
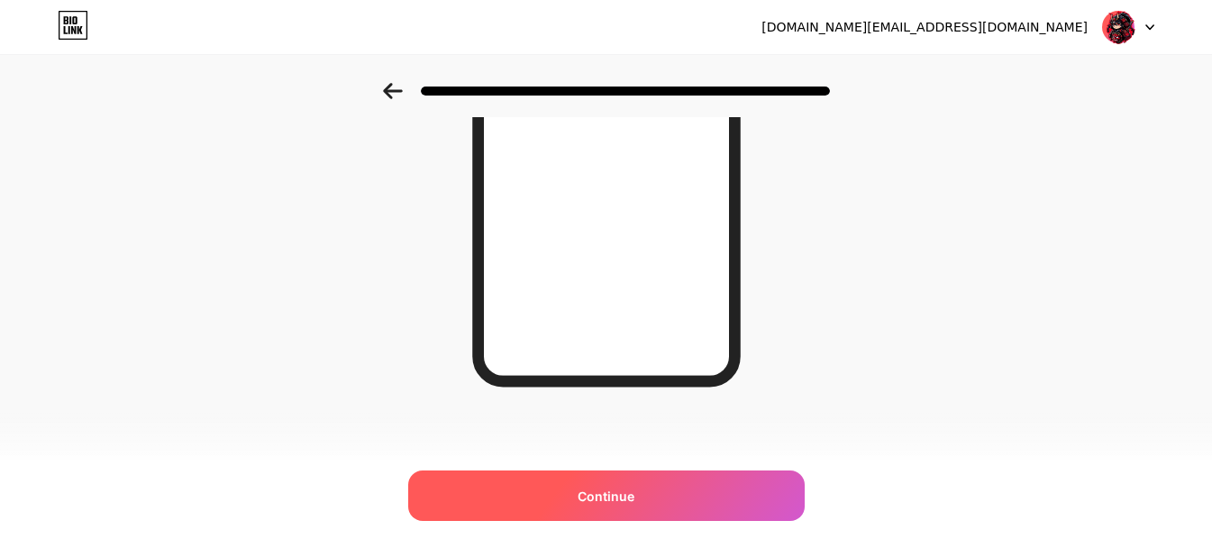
click at [652, 495] on div "Continue" at bounding box center [606, 495] width 396 height 50
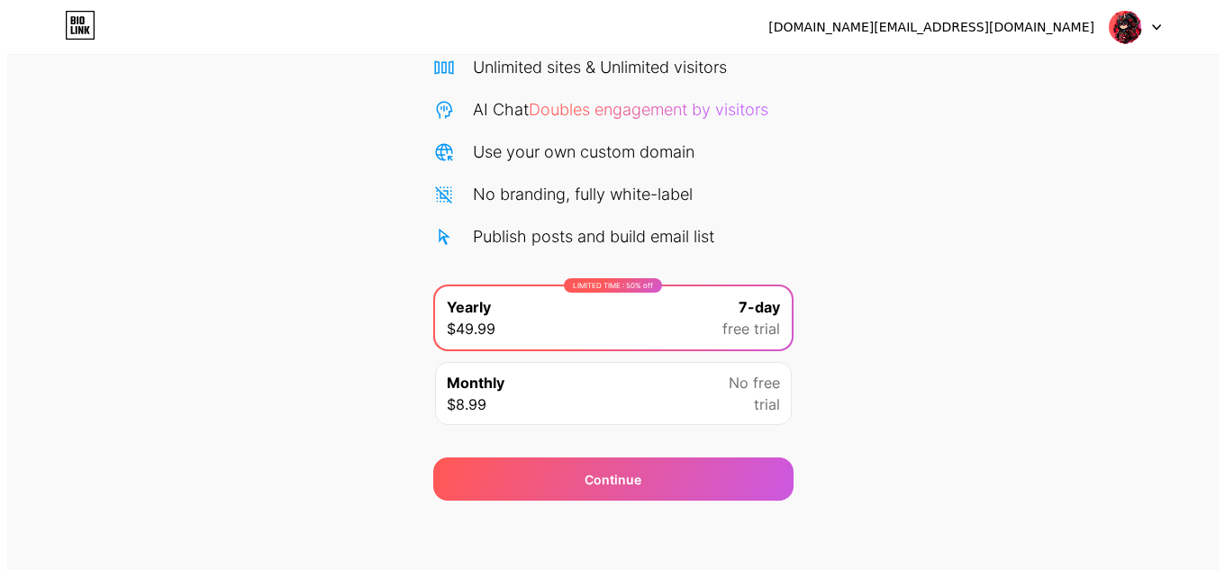
scroll to position [155, 0]
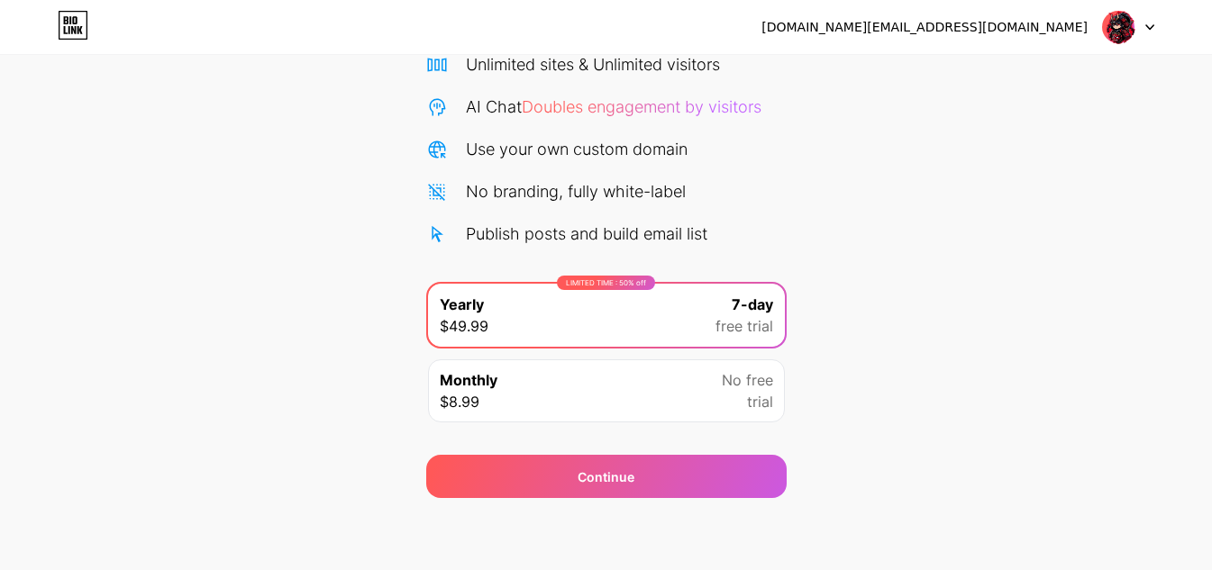
click at [627, 397] on div "Monthly $8.99 No free trial" at bounding box center [606, 390] width 357 height 63
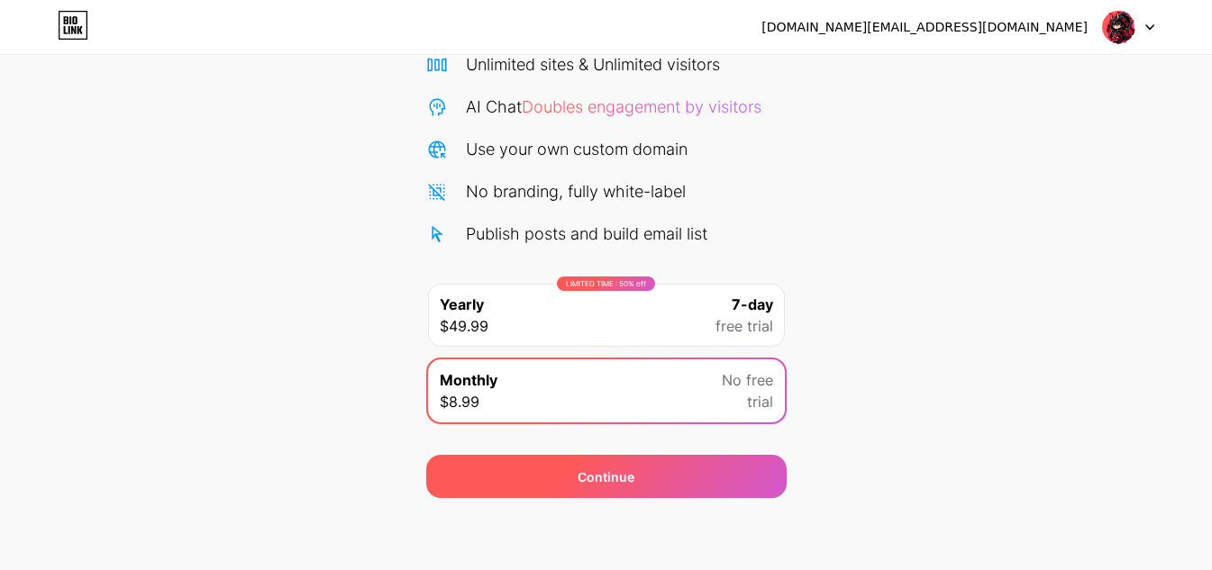
click at [628, 466] on div "Continue" at bounding box center [606, 476] width 360 height 43
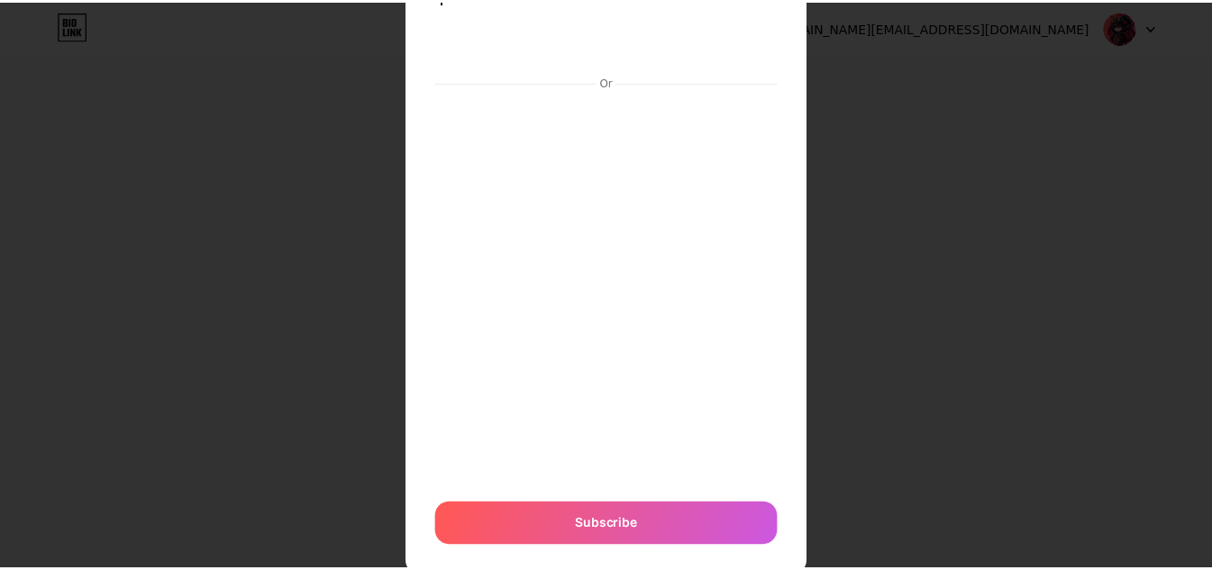
scroll to position [0, 0]
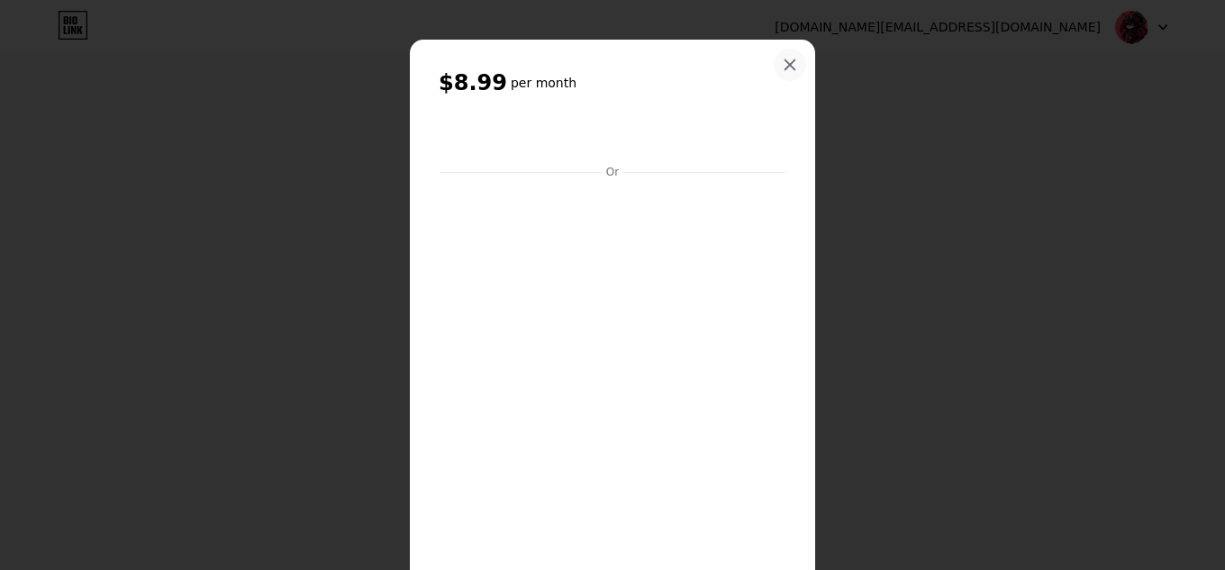
click at [786, 63] on icon at bounding box center [791, 65] width 10 height 10
